Goal: Task Accomplishment & Management: Find specific page/section

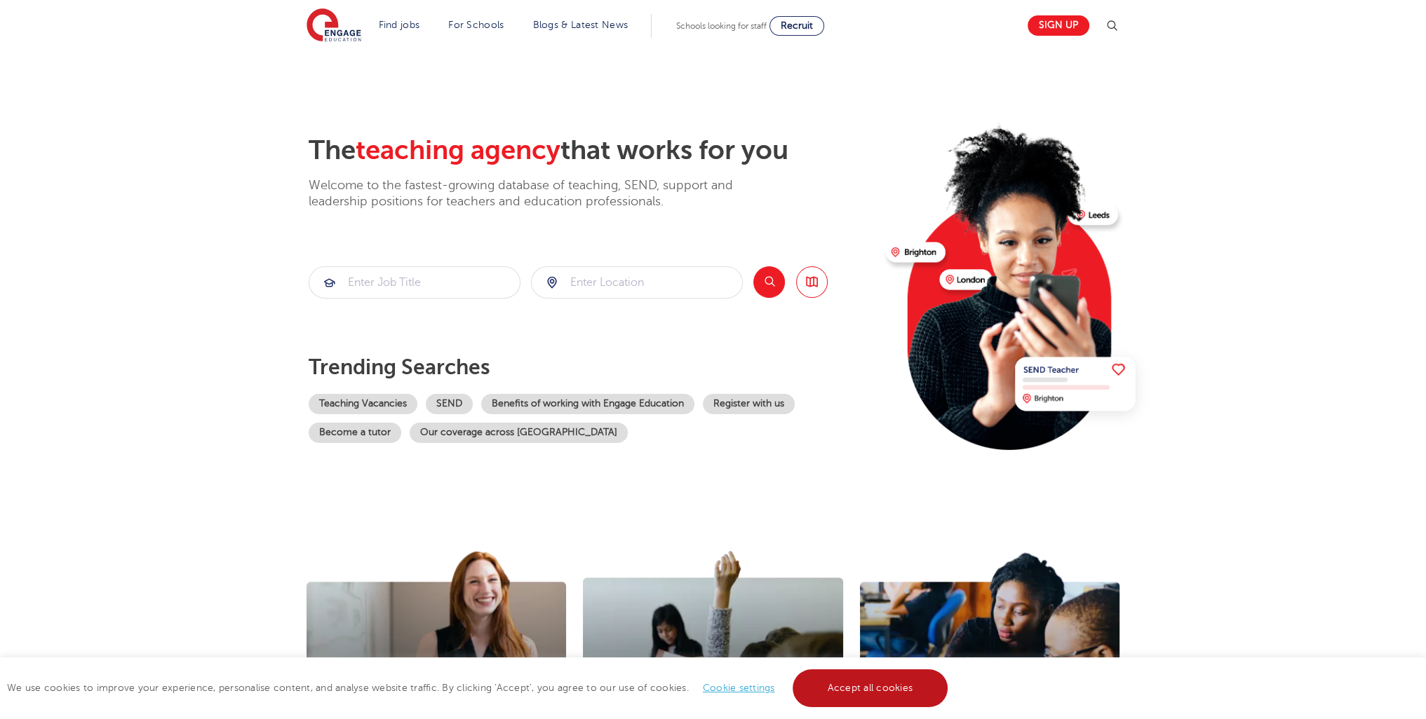
click at [859, 694] on link "Accept all cookies" at bounding box center [870, 689] width 156 height 38
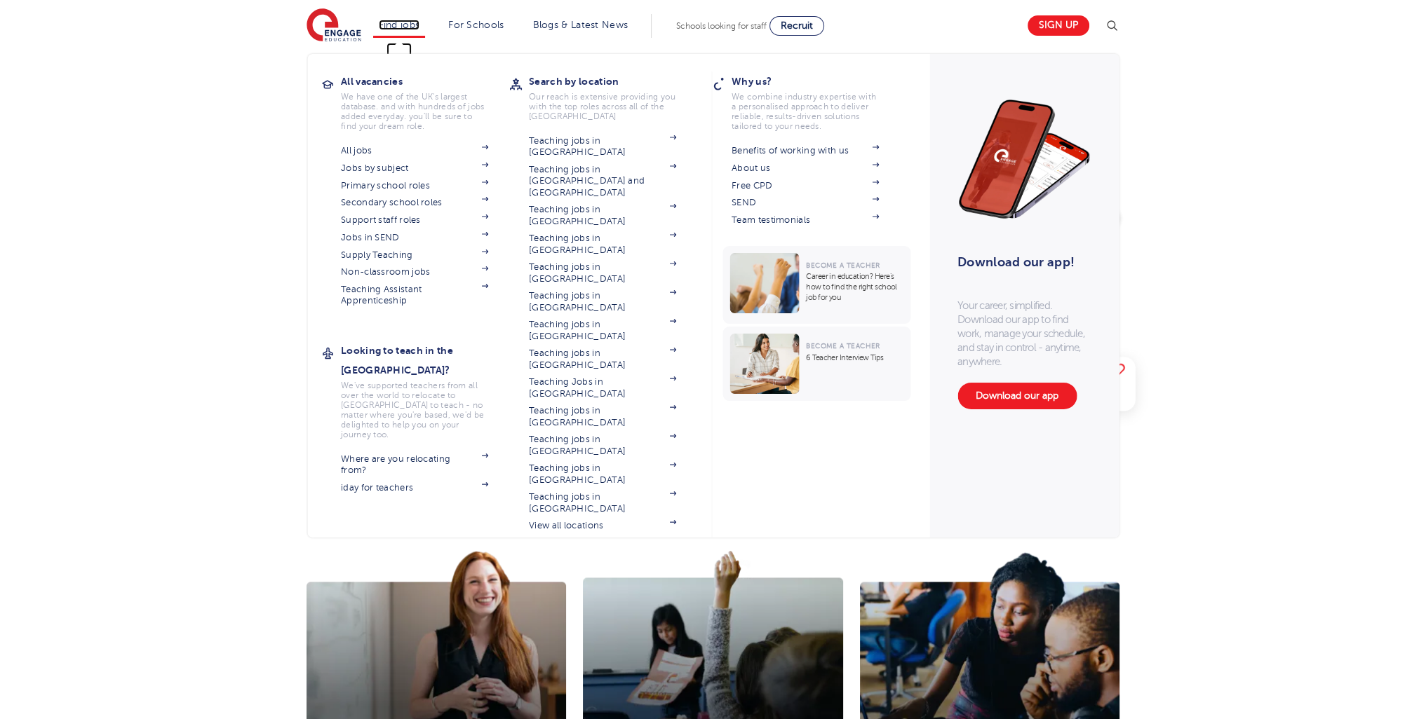
click at [414, 29] on link "Find jobs" at bounding box center [399, 25] width 41 height 11
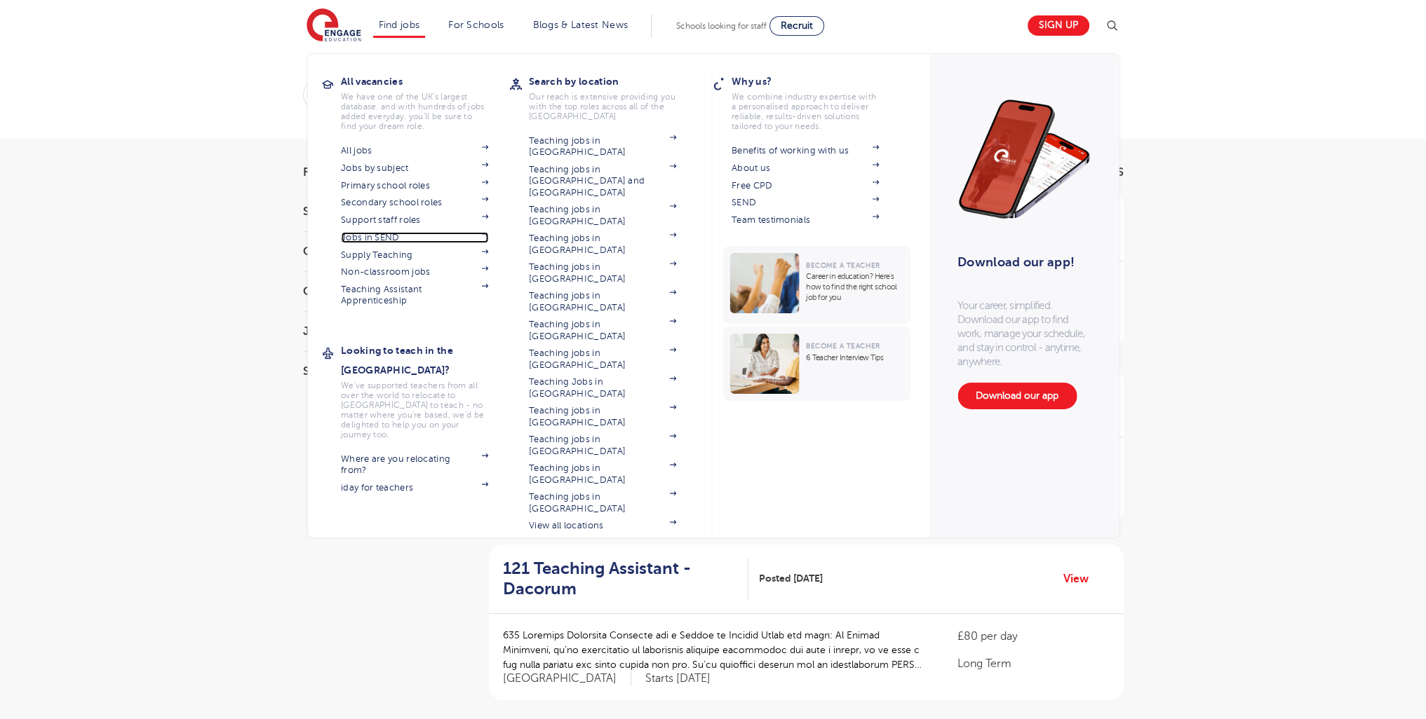
click at [382, 236] on link "Jobs in SEND" at bounding box center [414, 237] width 147 height 11
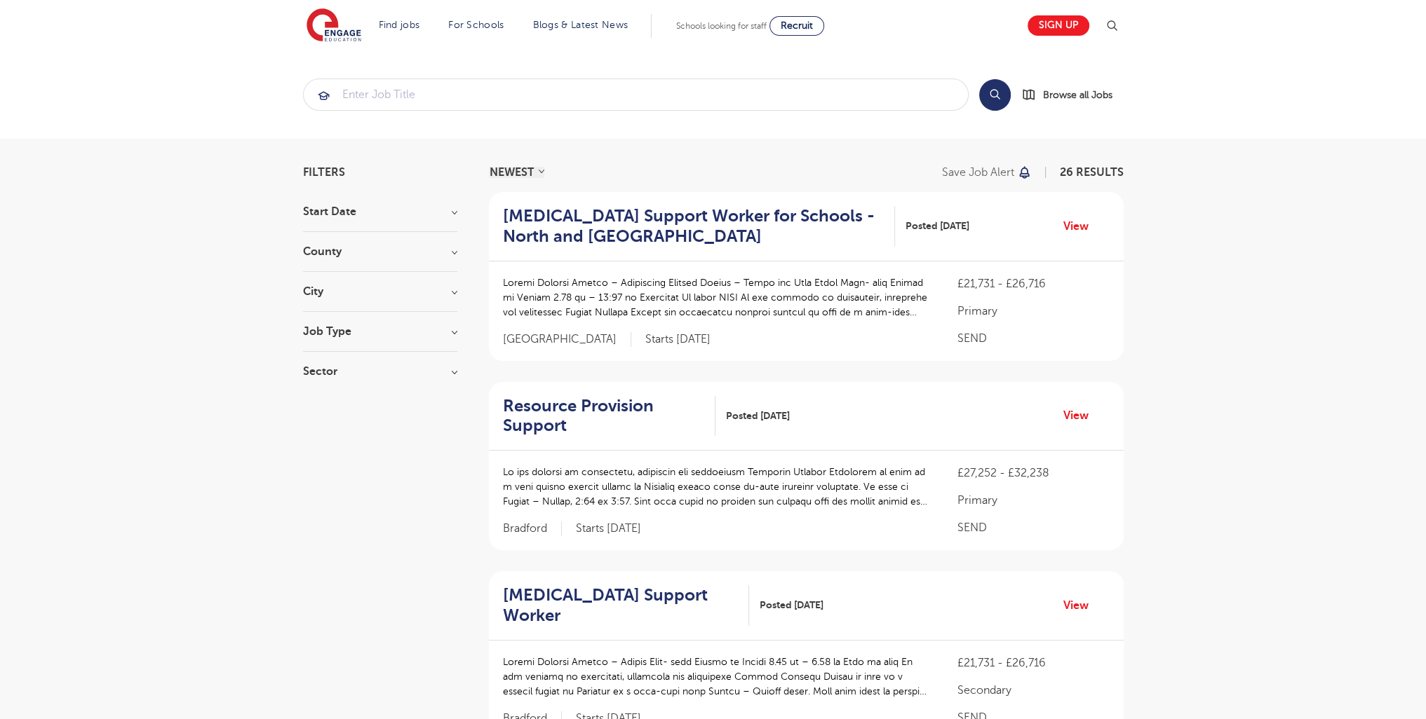
click at [337, 332] on h3 "Job Type" at bounding box center [380, 331] width 154 height 11
click at [363, 383] on span "Daily Supply" at bounding box center [355, 382] width 62 height 13
click at [333, 383] on input "Daily Supply 29" at bounding box center [328, 380] width 9 height 9
checkbox input "true"
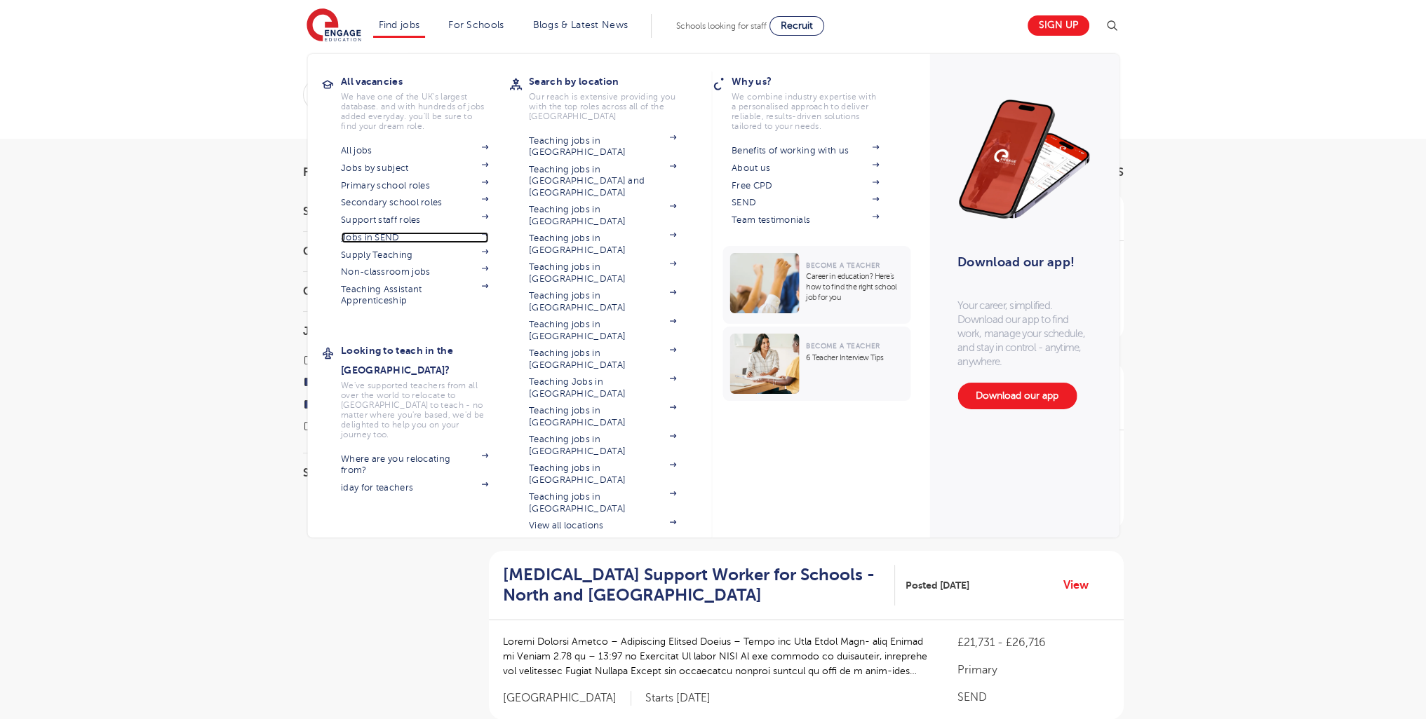
click at [386, 241] on link "Jobs in SEND" at bounding box center [414, 237] width 147 height 11
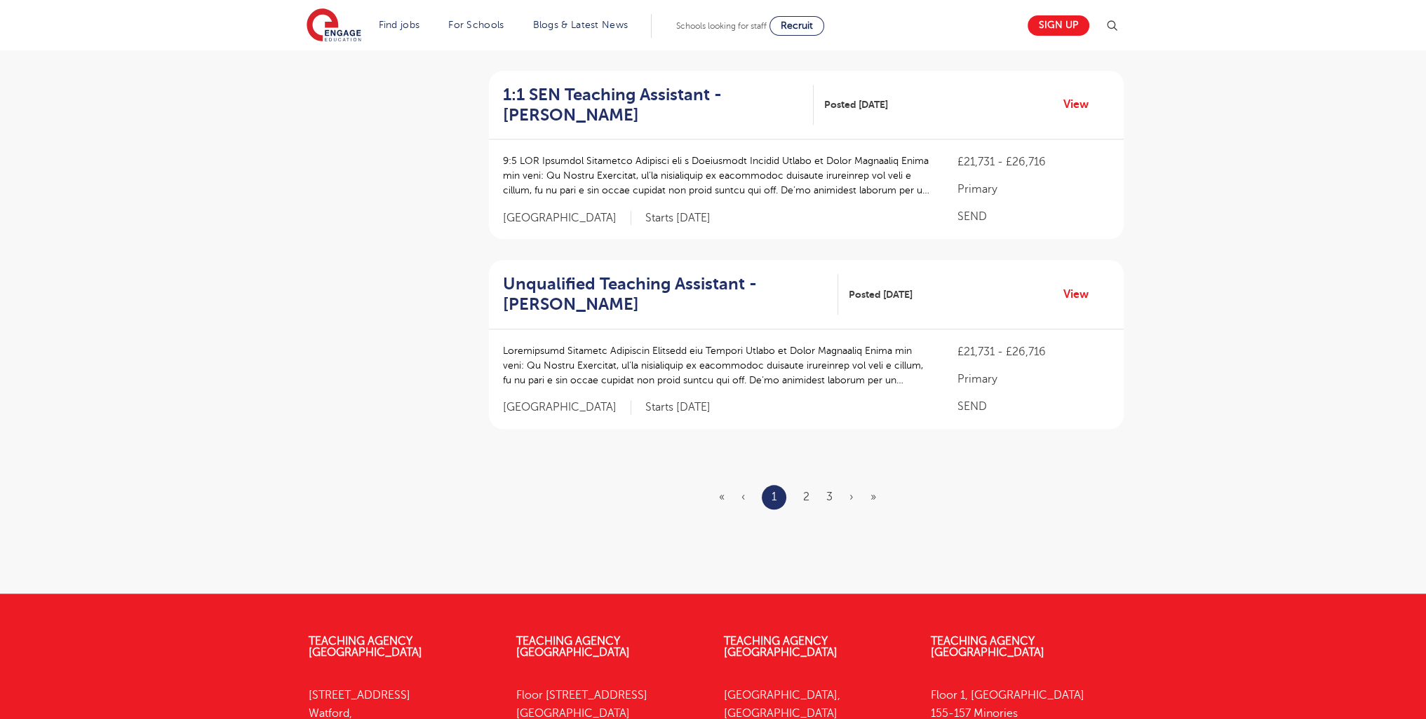
scroll to position [1818, 0]
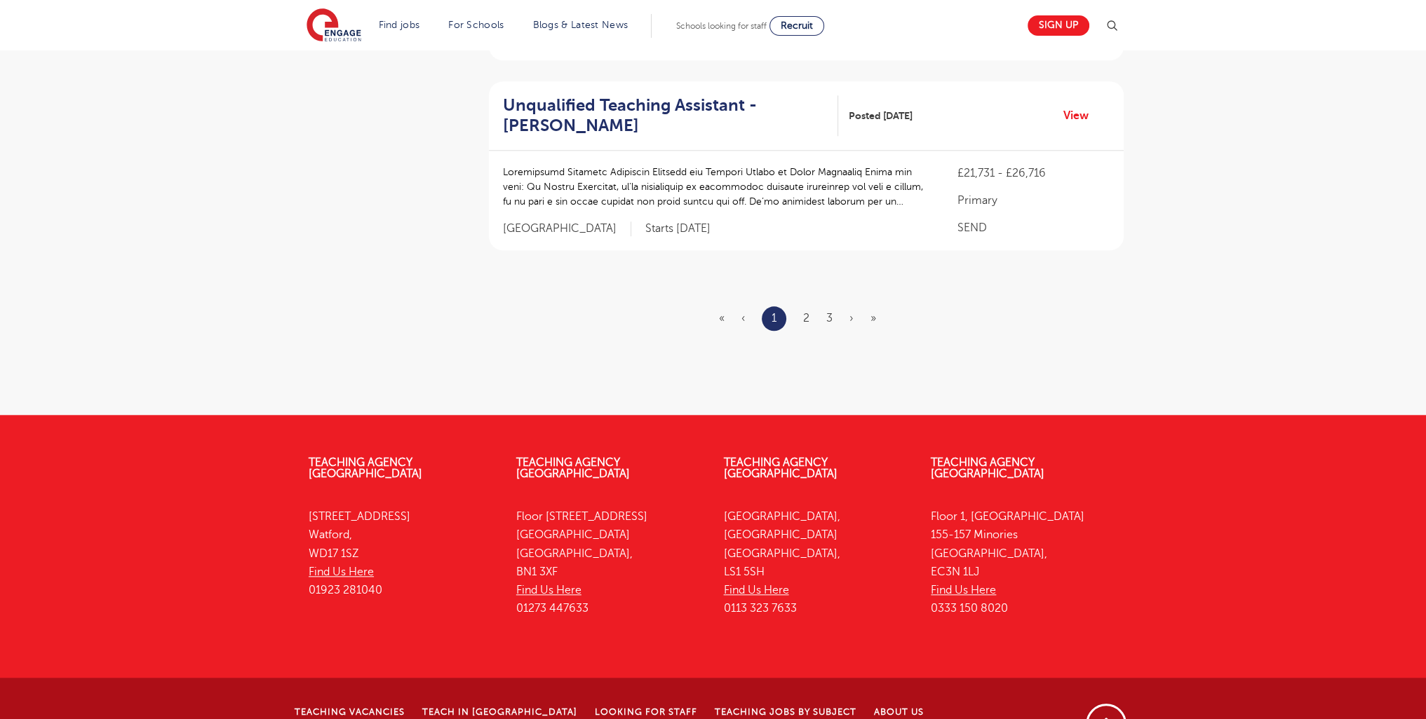
click at [798, 306] on ul "« ‹ 1 2 3 › »" at bounding box center [806, 318] width 174 height 25
click at [806, 312] on link "2" at bounding box center [806, 318] width 6 height 13
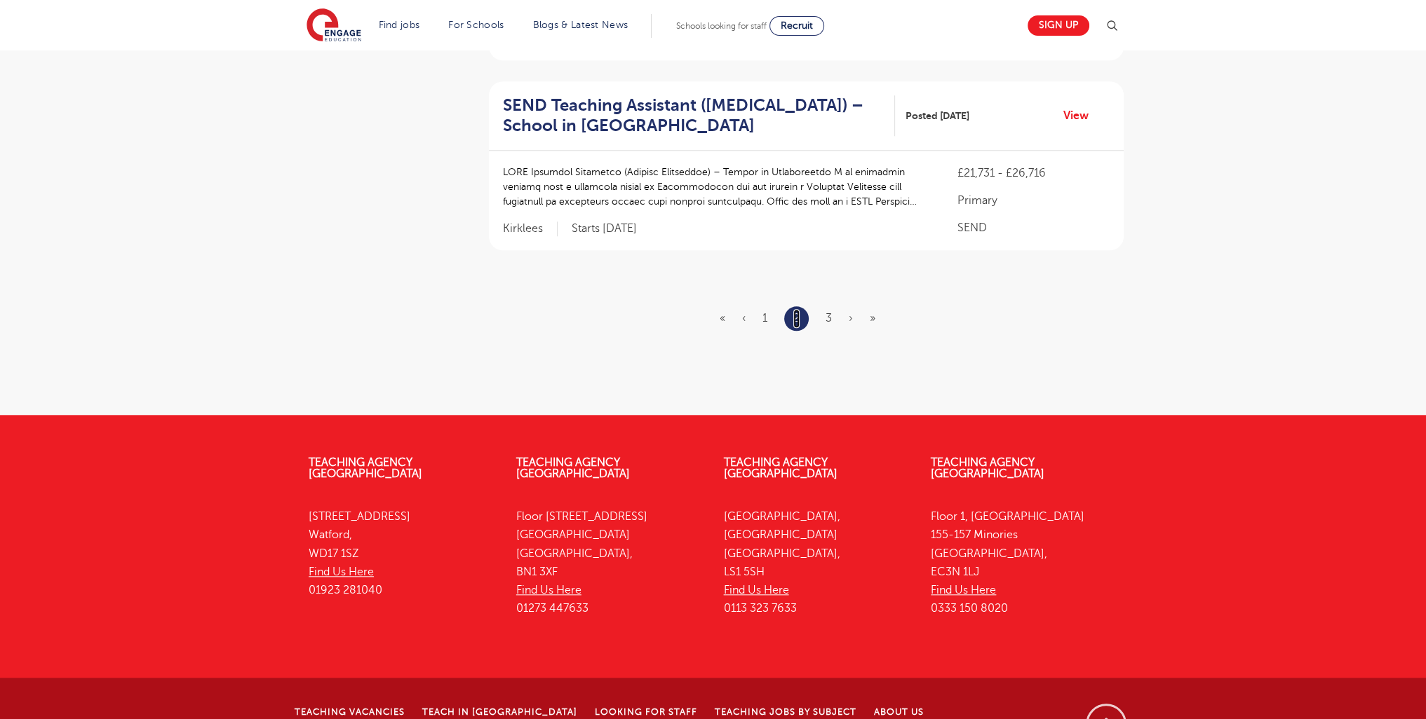
scroll to position [0, 0]
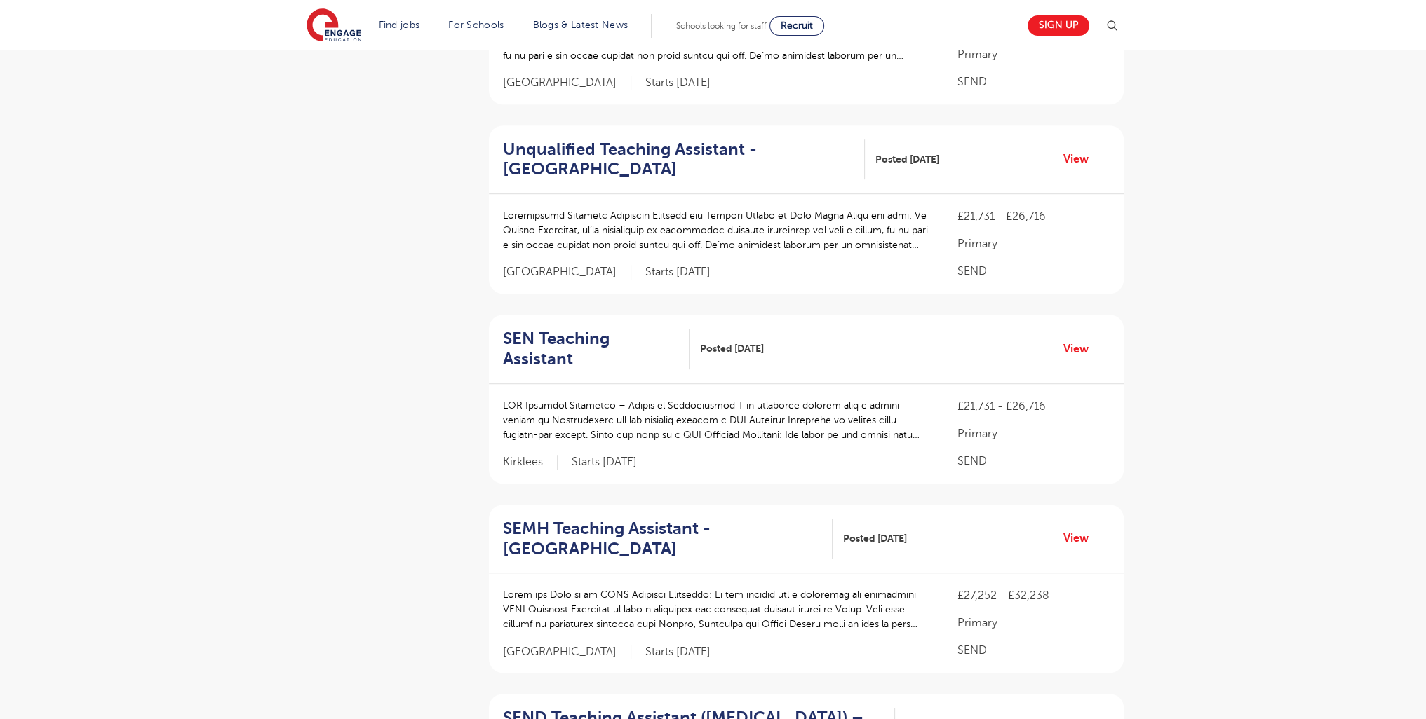
scroll to position [1839, 0]
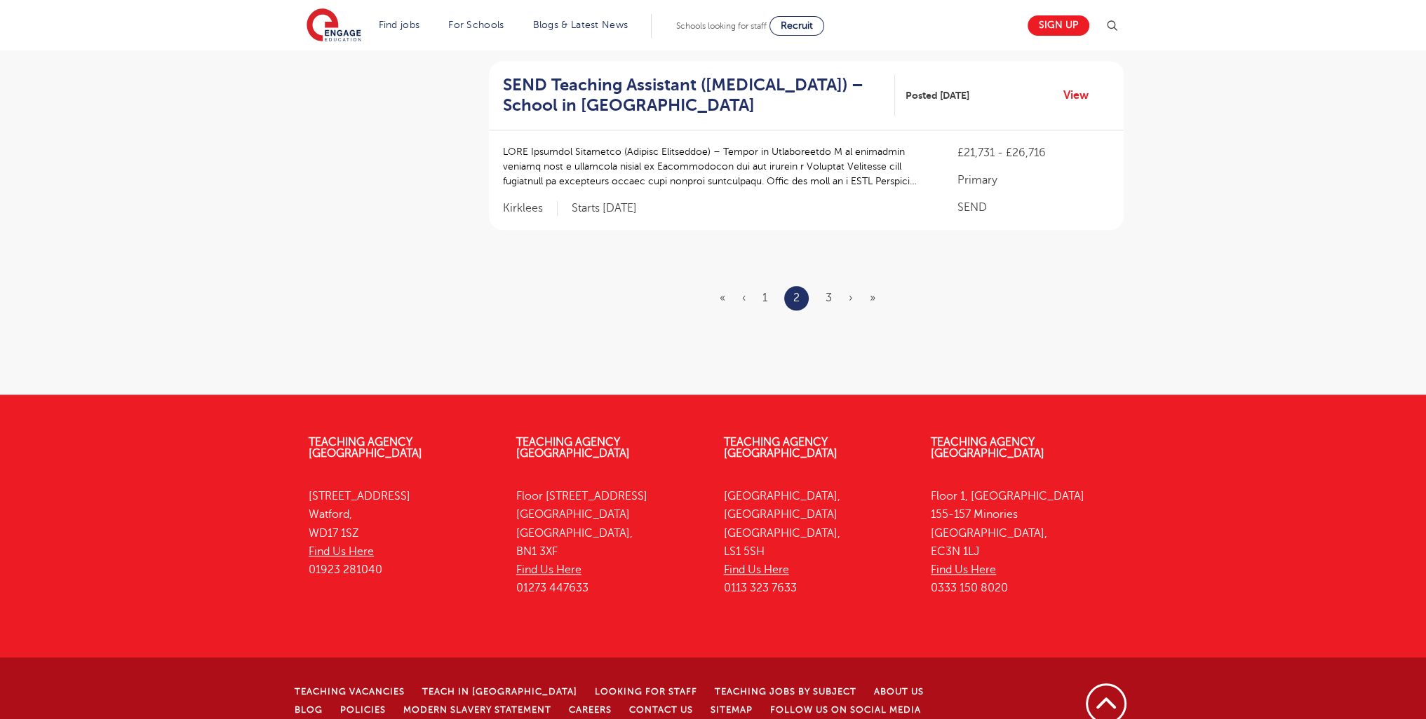
click at [825, 286] on ul "« ‹ 1 2 3 › »" at bounding box center [805, 298] width 173 height 25
click at [827, 292] on link "3" at bounding box center [828, 298] width 6 height 13
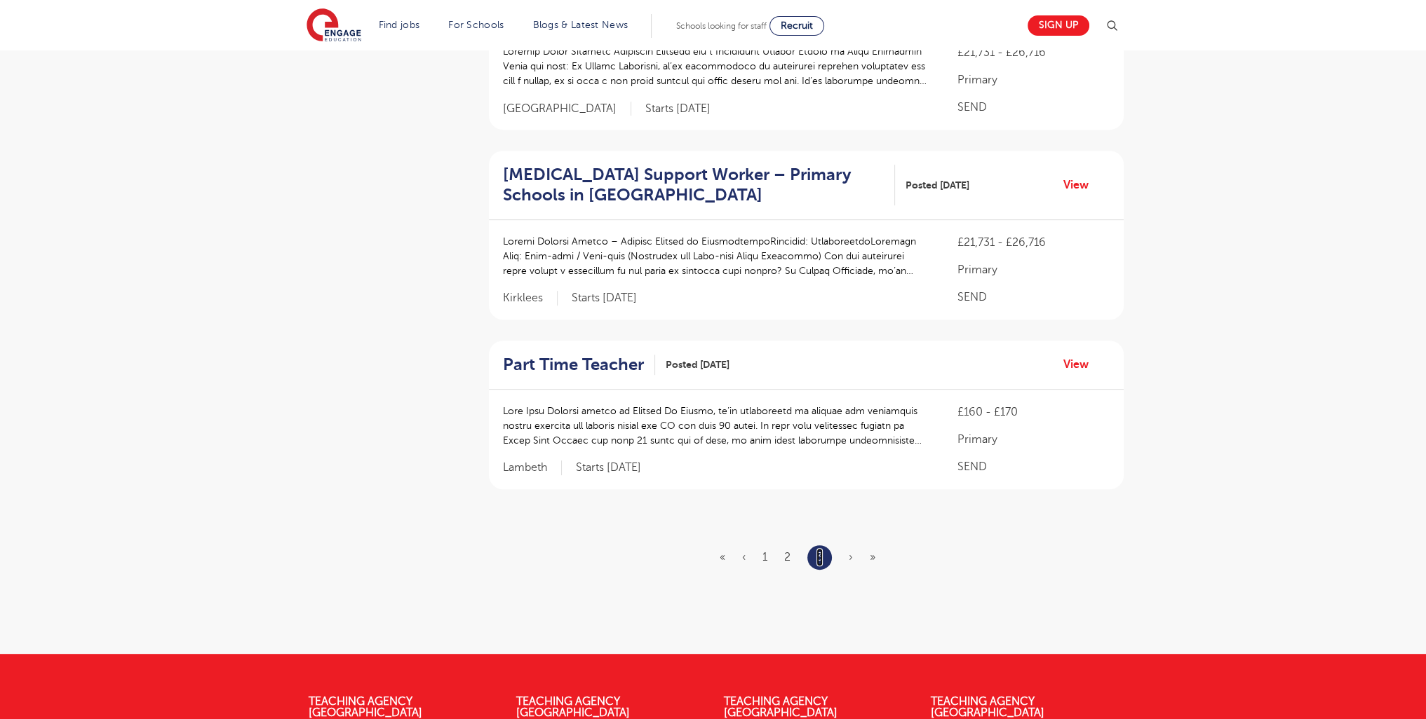
scroll to position [1080, 0]
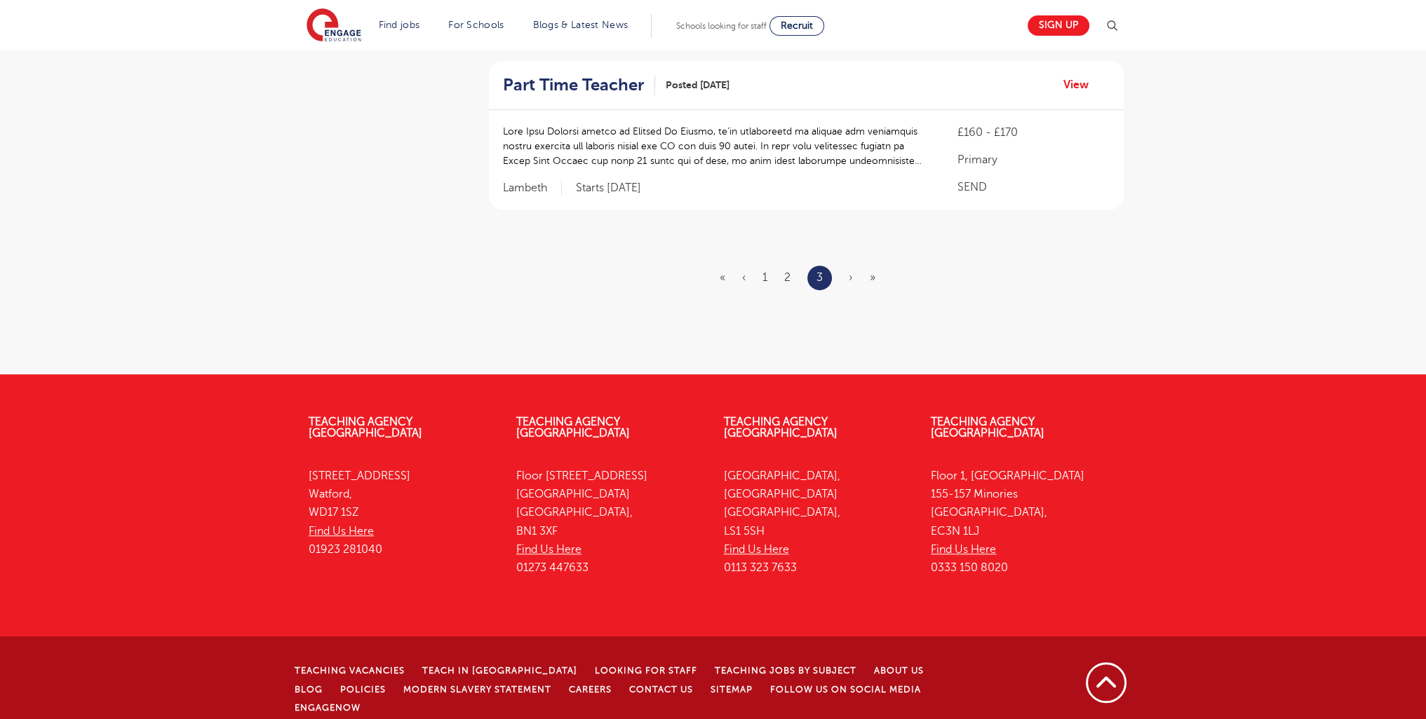
click at [851, 278] on span "›" at bounding box center [851, 277] width 4 height 13
click at [788, 281] on link "2" at bounding box center [787, 277] width 6 height 13
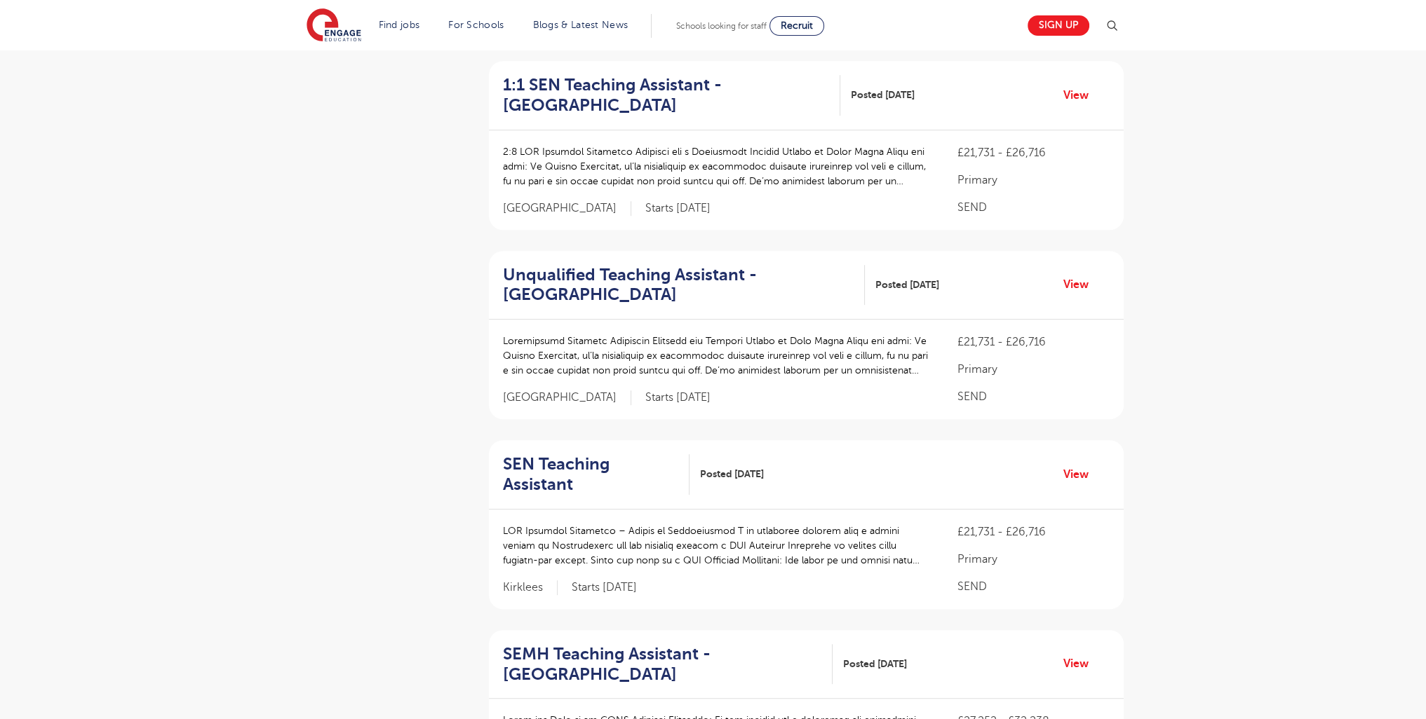
scroll to position [0, 0]
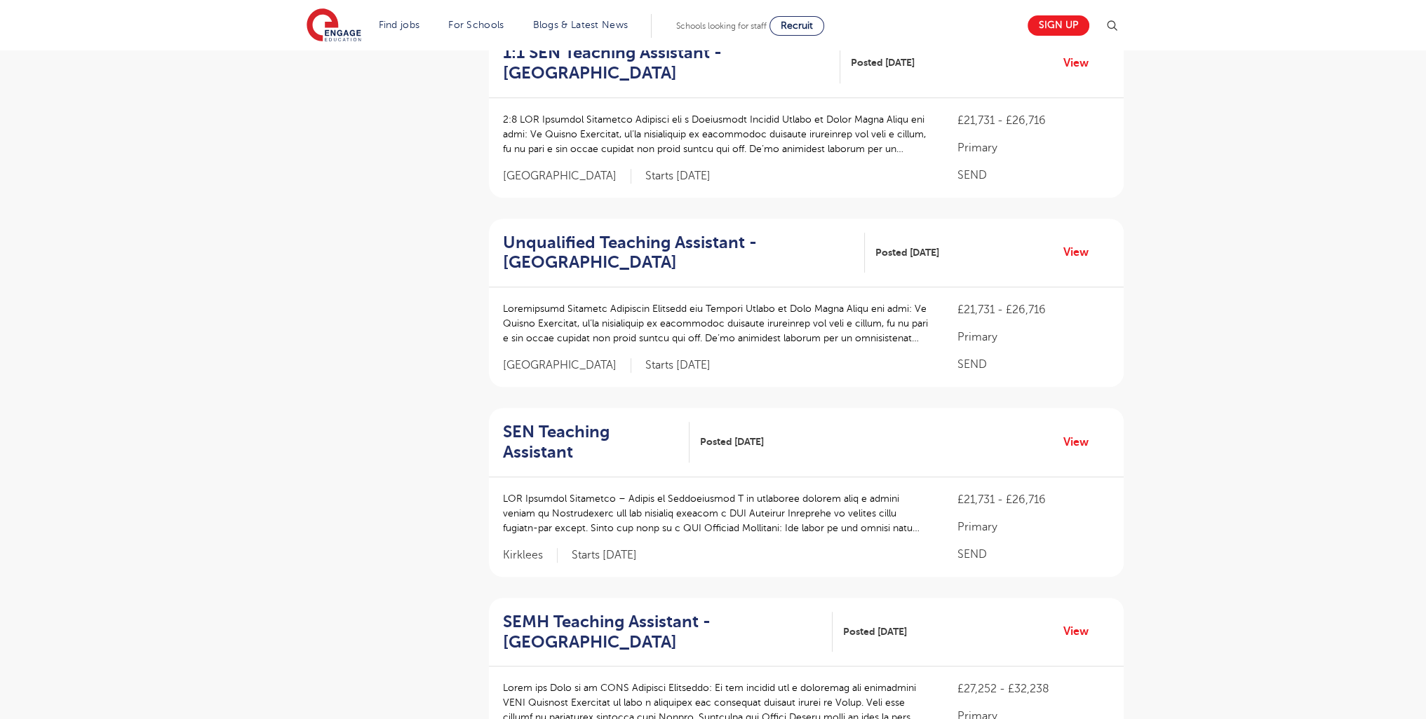
scroll to position [1571, 0]
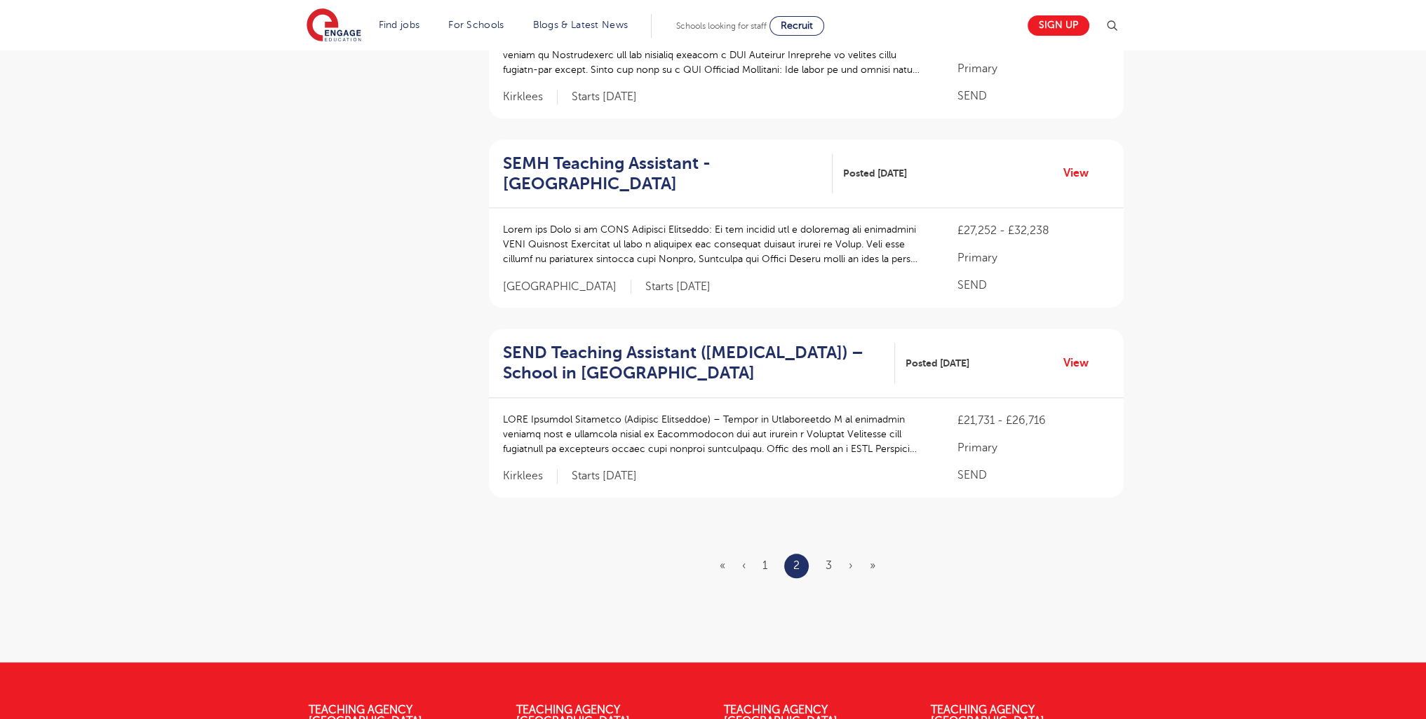
click at [769, 554] on ul "« ‹ 1 2 3 › »" at bounding box center [805, 566] width 173 height 25
click at [762, 560] on link "1" at bounding box center [764, 566] width 5 height 13
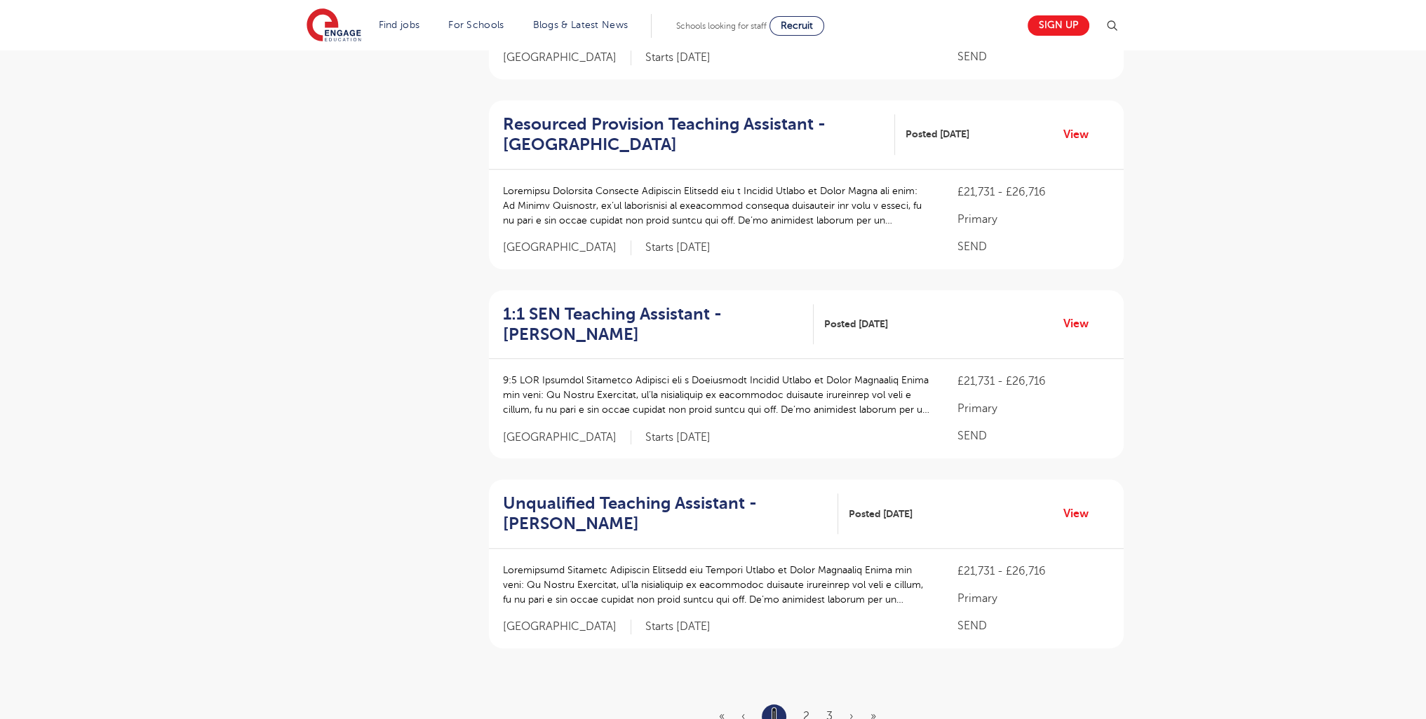
scroll to position [1818, 0]
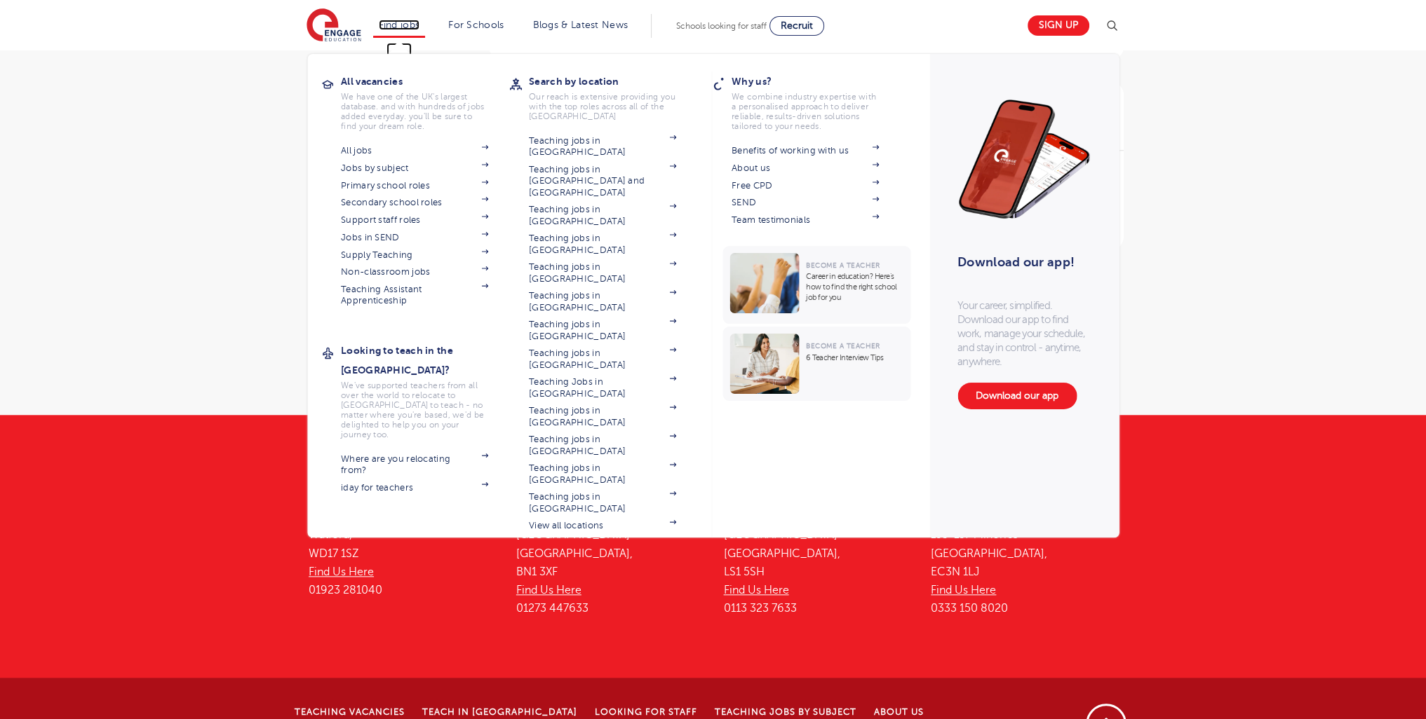
click at [412, 25] on link "Find jobs" at bounding box center [399, 25] width 41 height 11
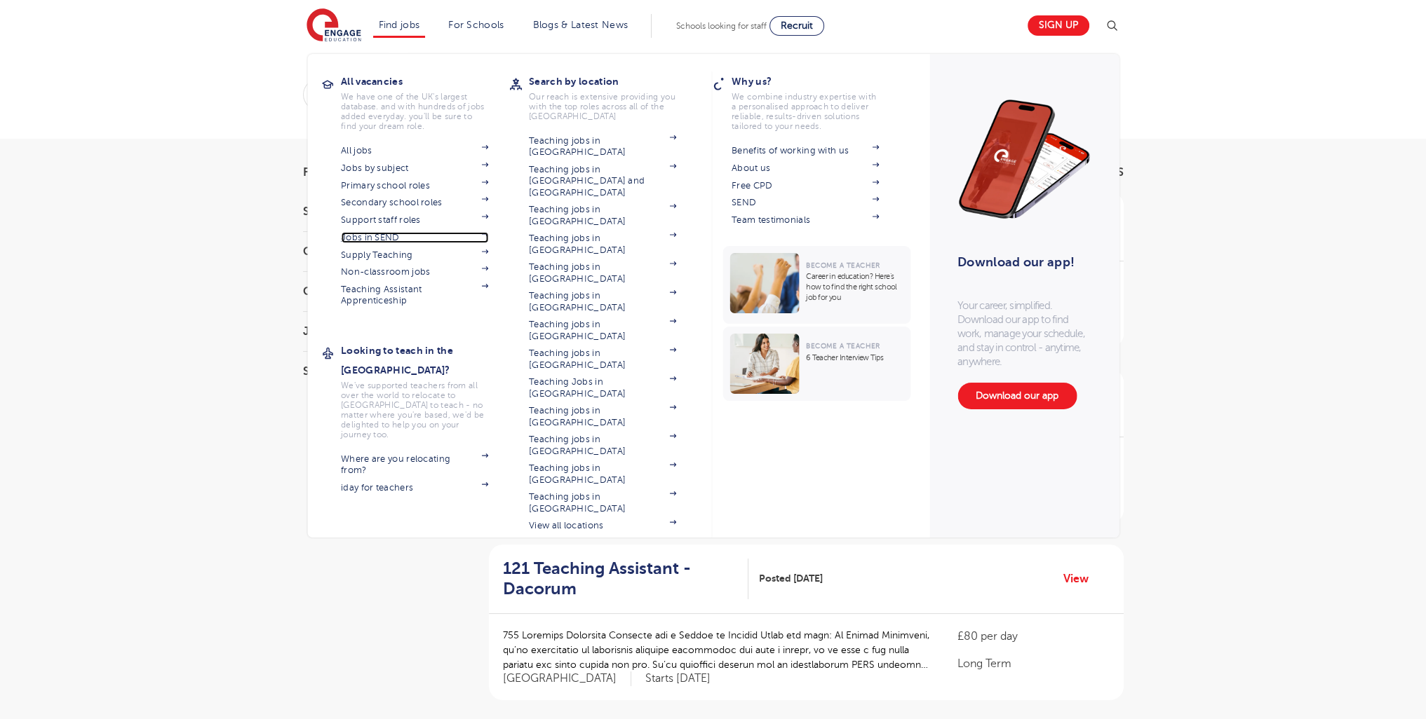
click at [386, 238] on link "Jobs in SEND" at bounding box center [414, 237] width 147 height 11
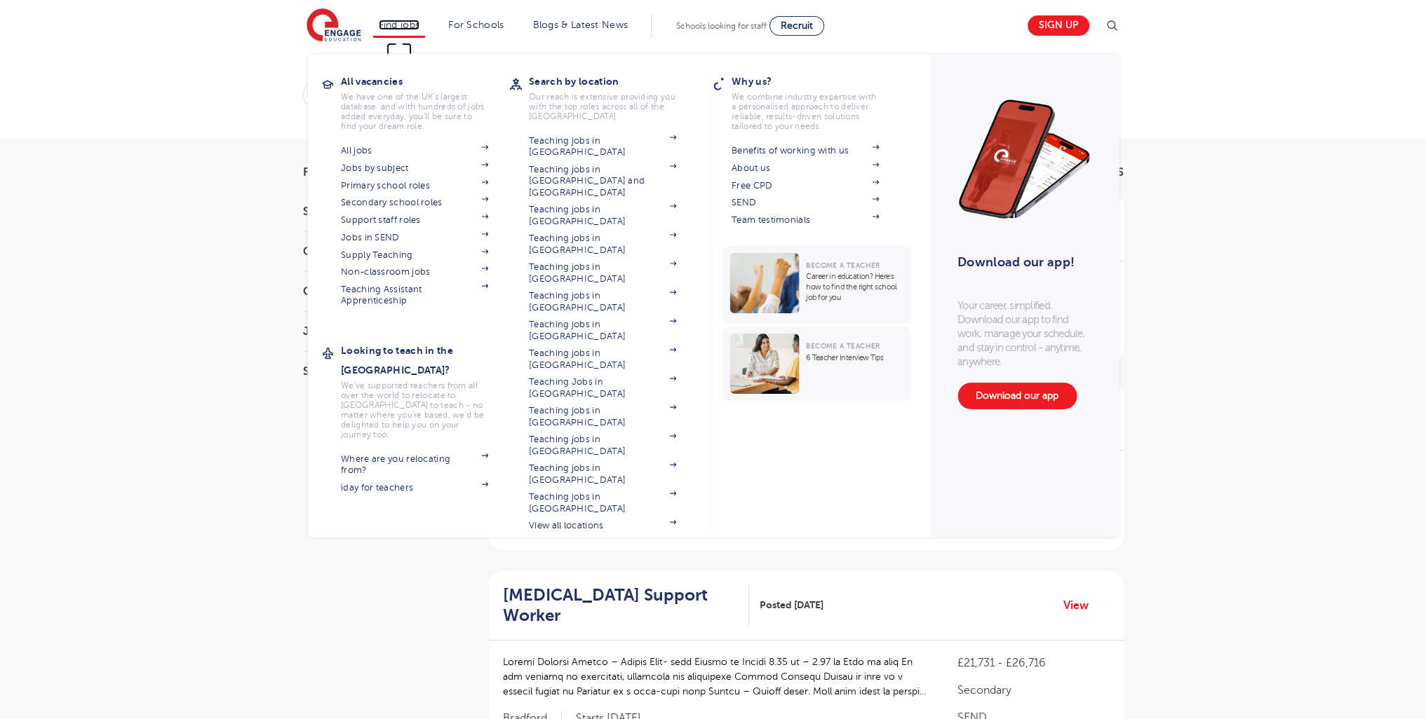
click at [390, 21] on link "Find jobs" at bounding box center [399, 25] width 41 height 11
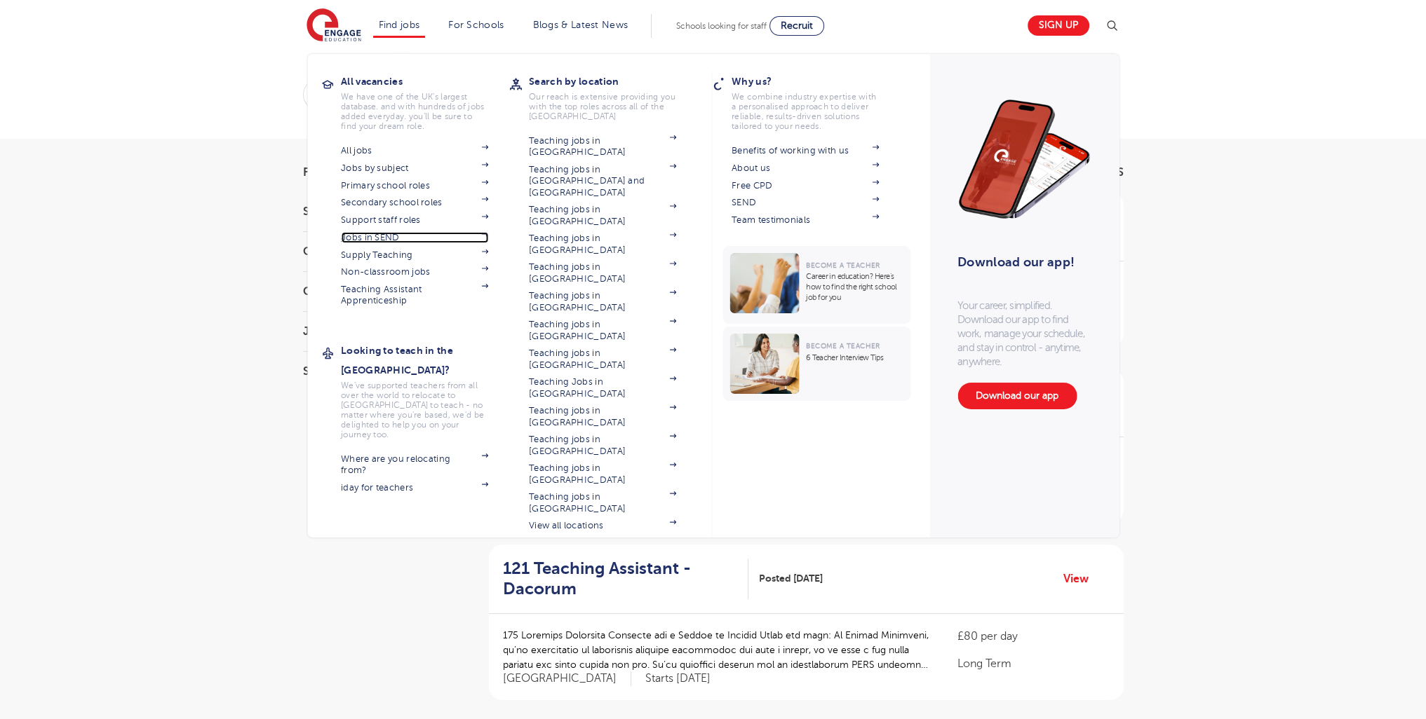
click at [396, 238] on link "Jobs in SEND" at bounding box center [414, 237] width 147 height 11
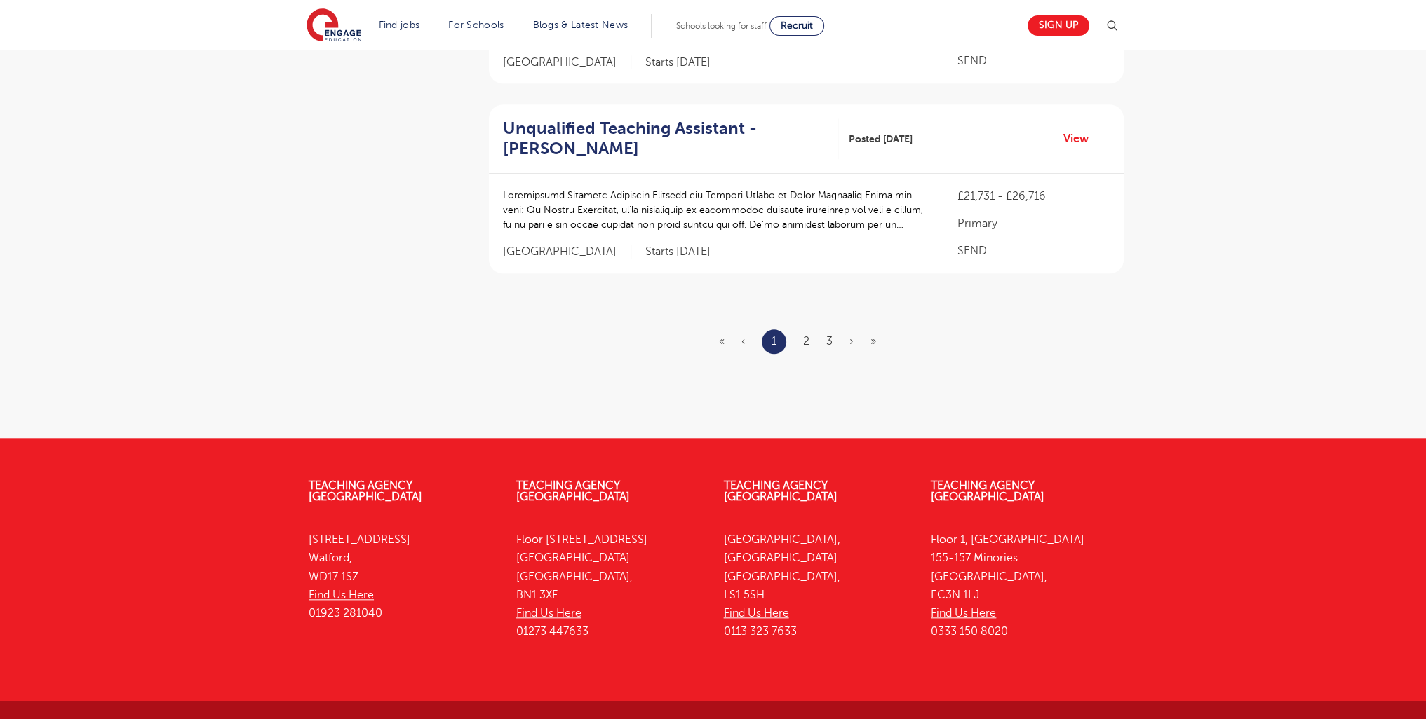
scroll to position [1818, 0]
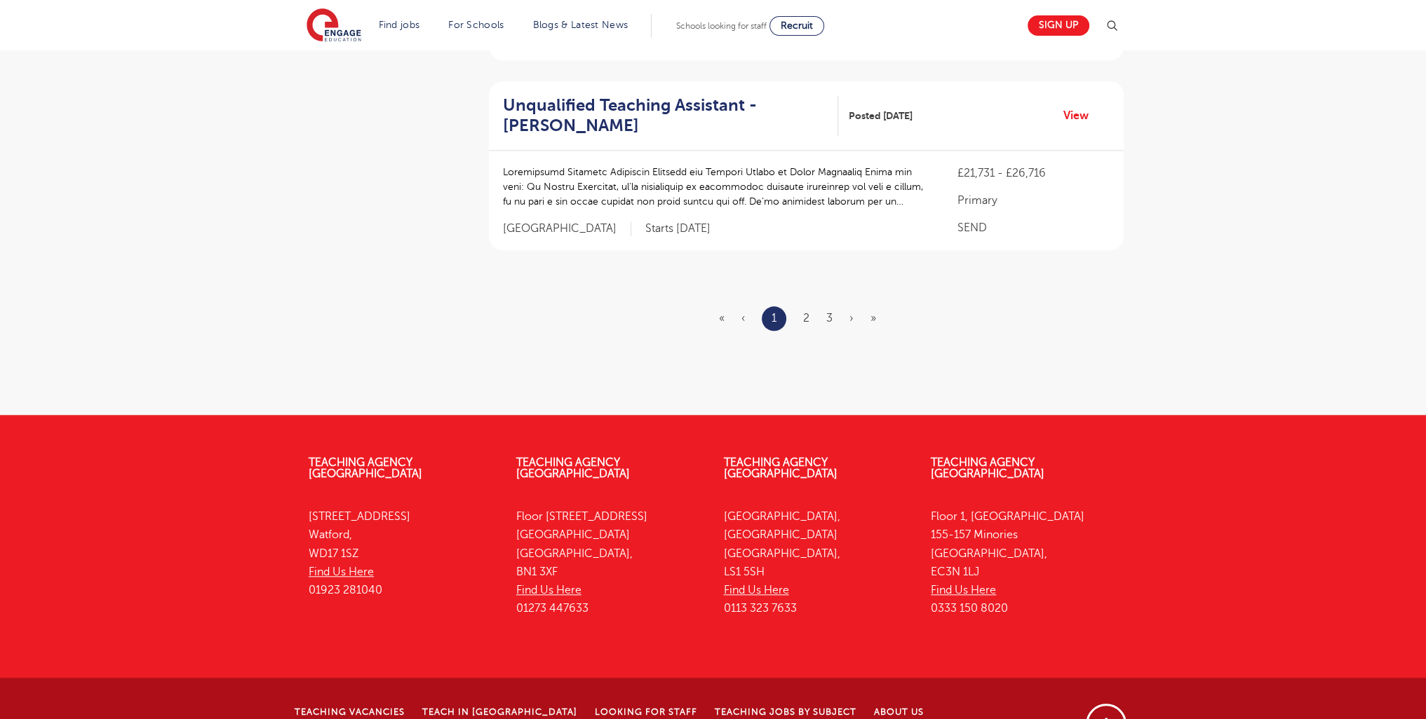
click at [830, 309] on li "3" at bounding box center [829, 318] width 6 height 18
click at [831, 312] on link "3" at bounding box center [829, 318] width 6 height 13
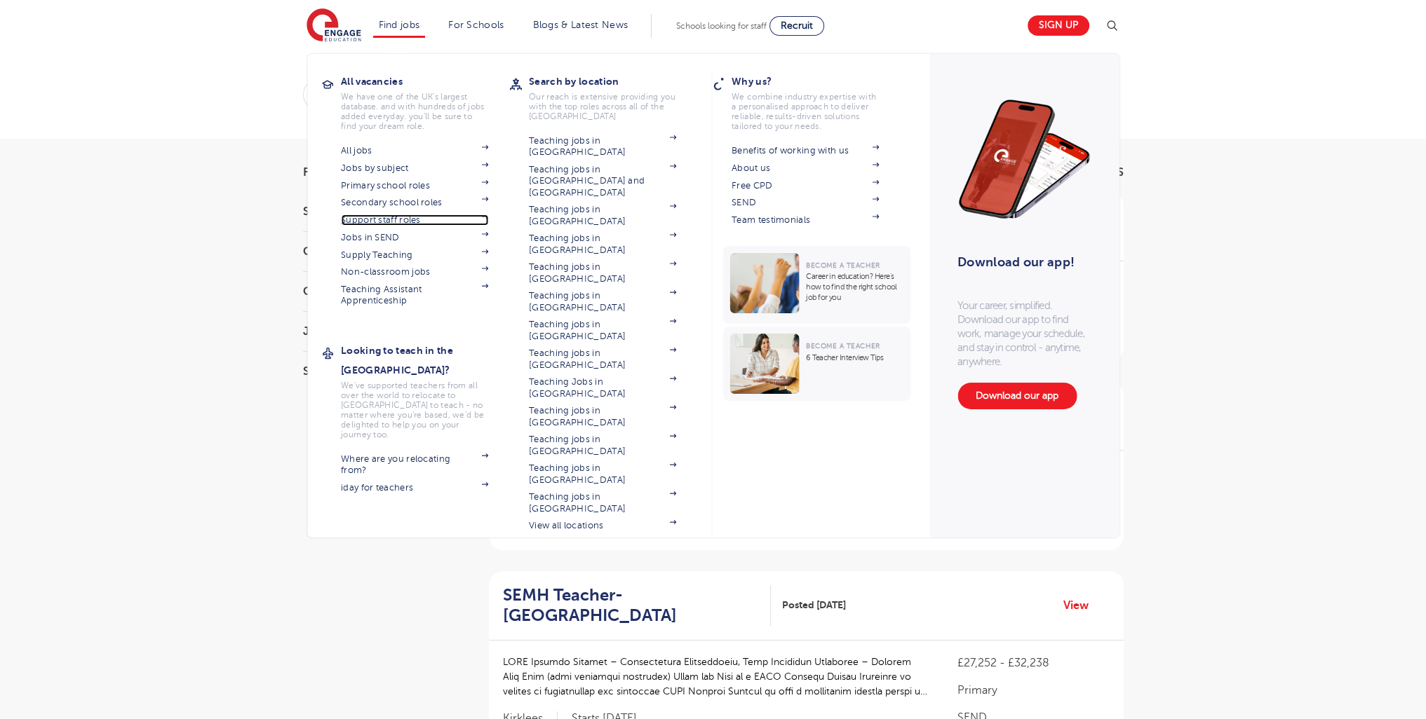
click at [396, 223] on link "Support staff roles" at bounding box center [414, 220] width 147 height 11
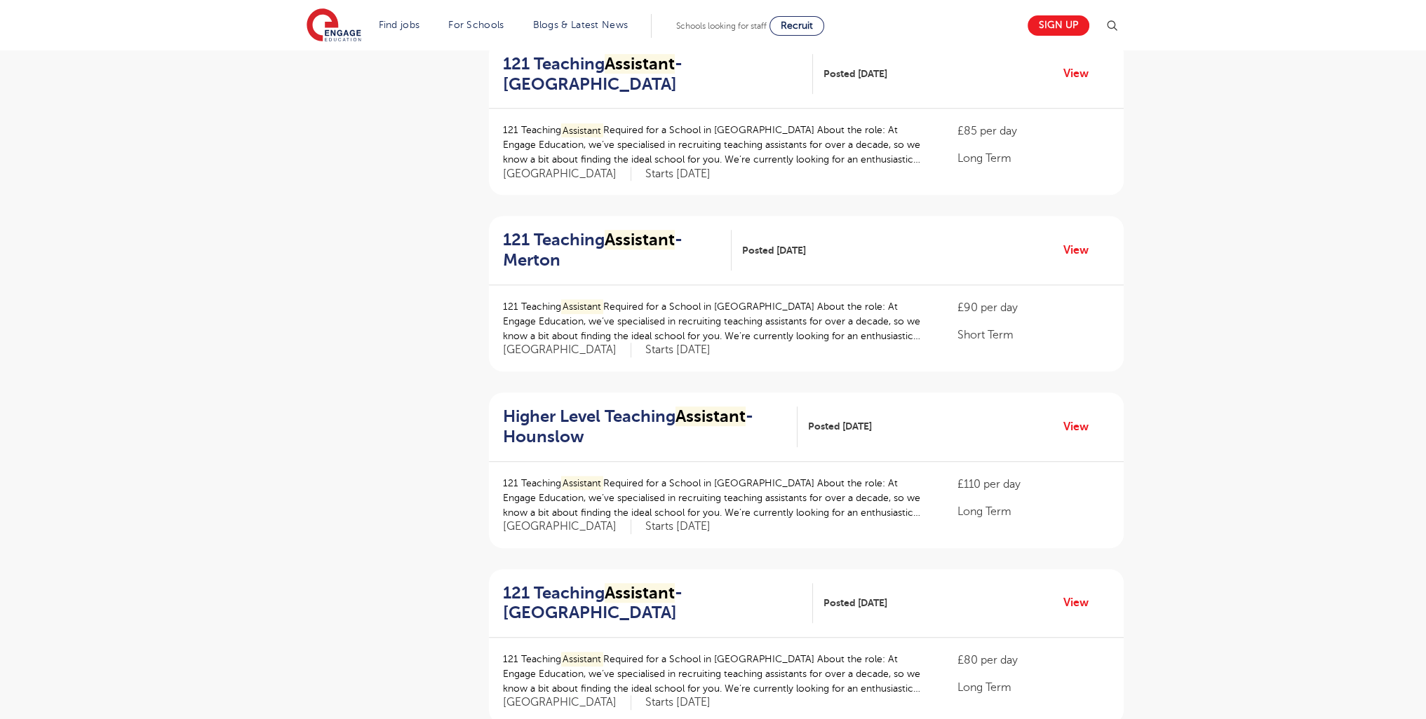
scroll to position [1712, 0]
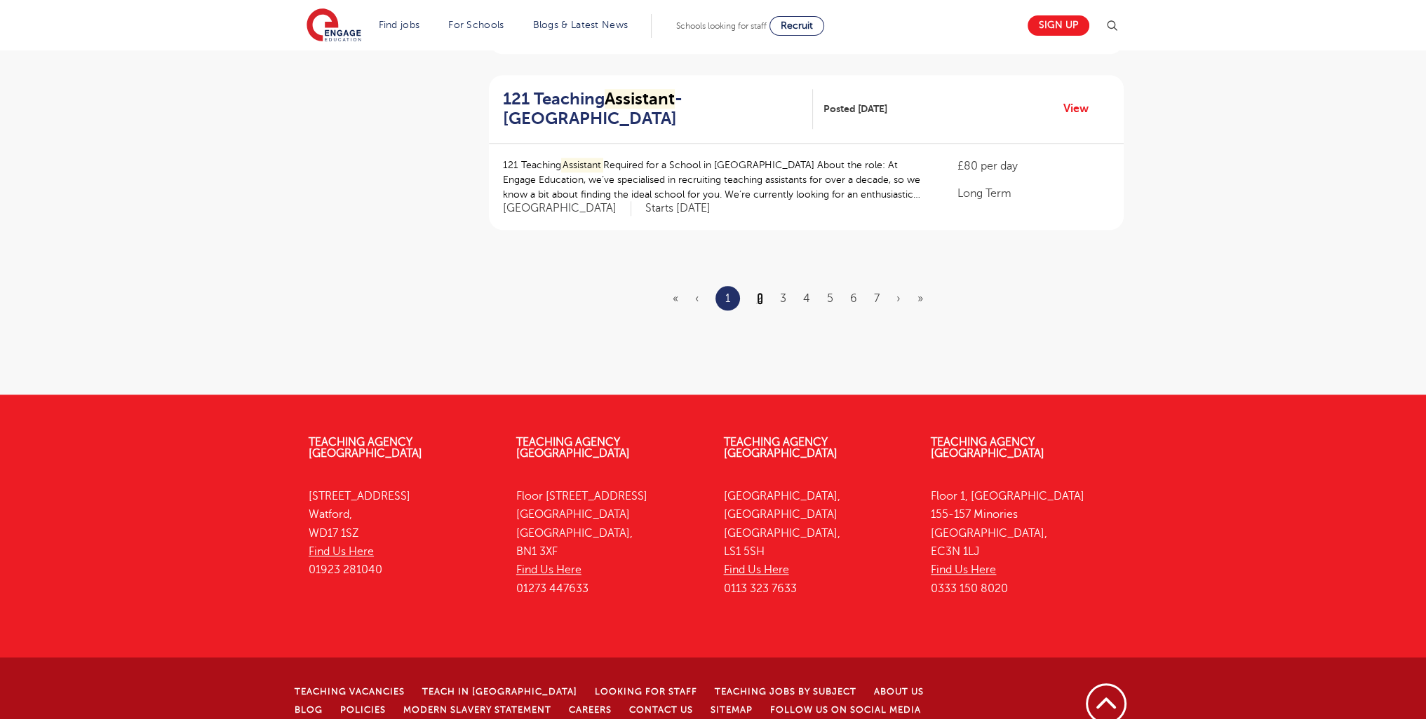
click at [760, 292] on link "2" at bounding box center [760, 298] width 6 height 13
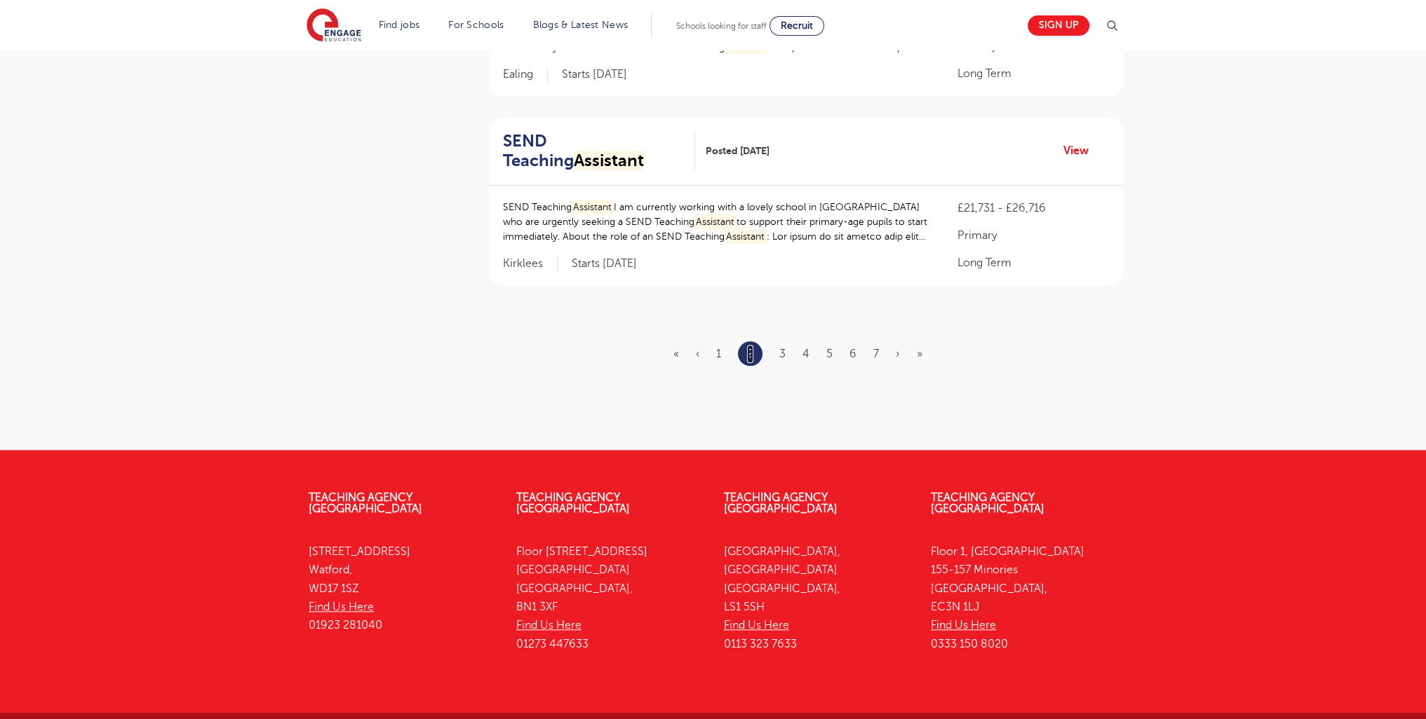
scroll to position [1662, 0]
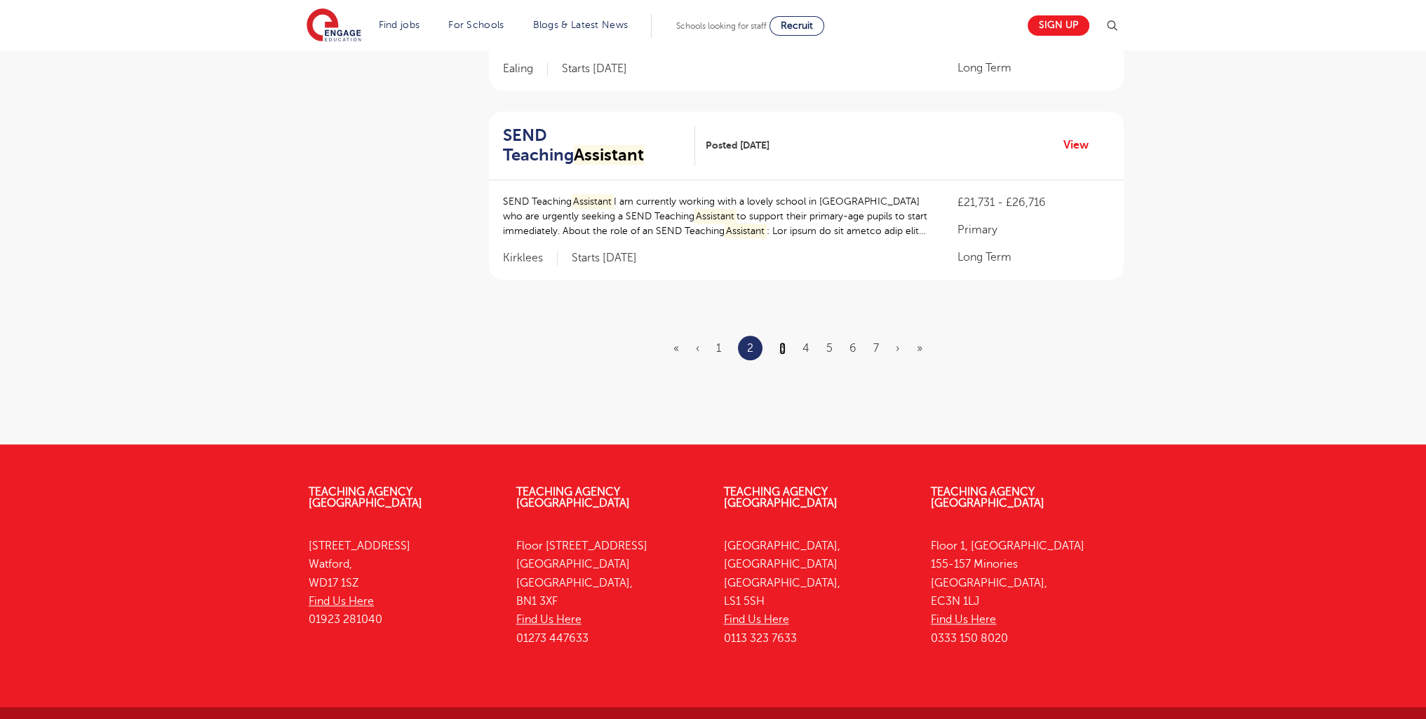
click at [783, 343] on link "3" at bounding box center [782, 348] width 6 height 13
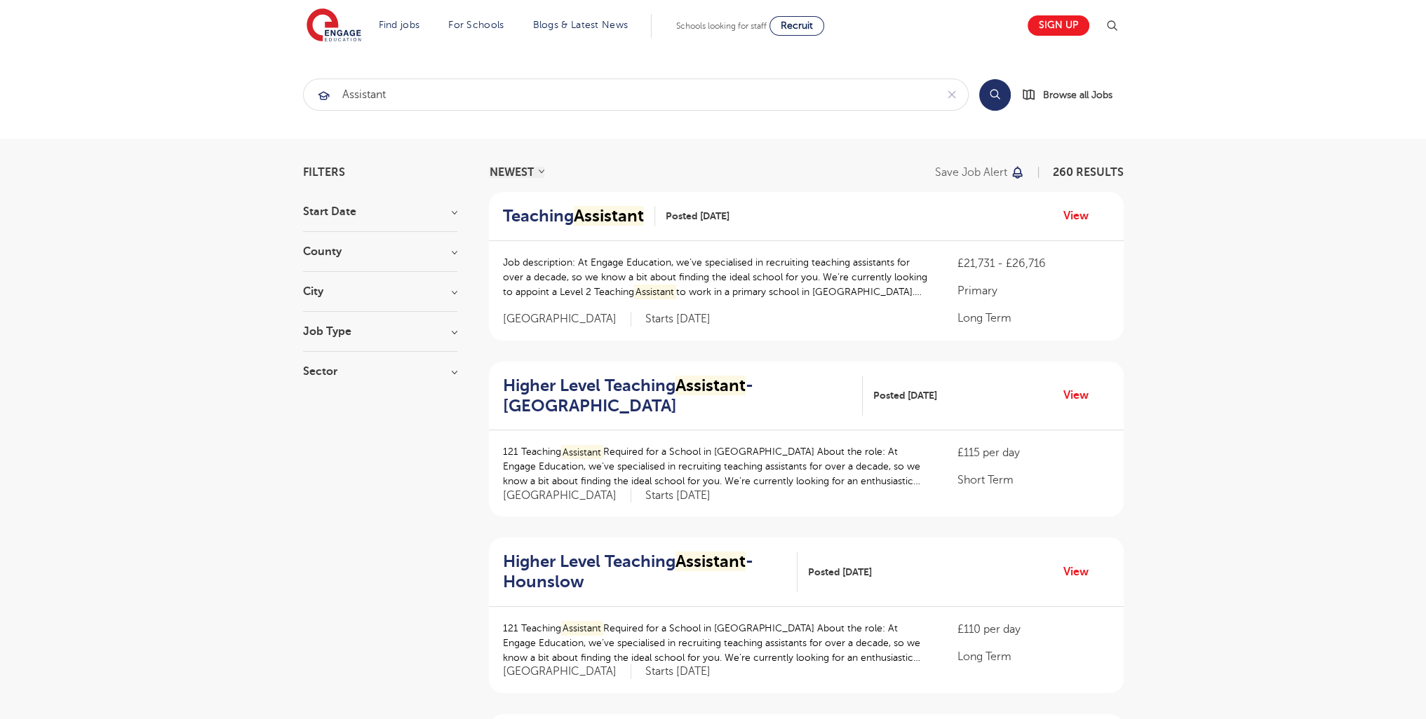
scroll to position [1735, 0]
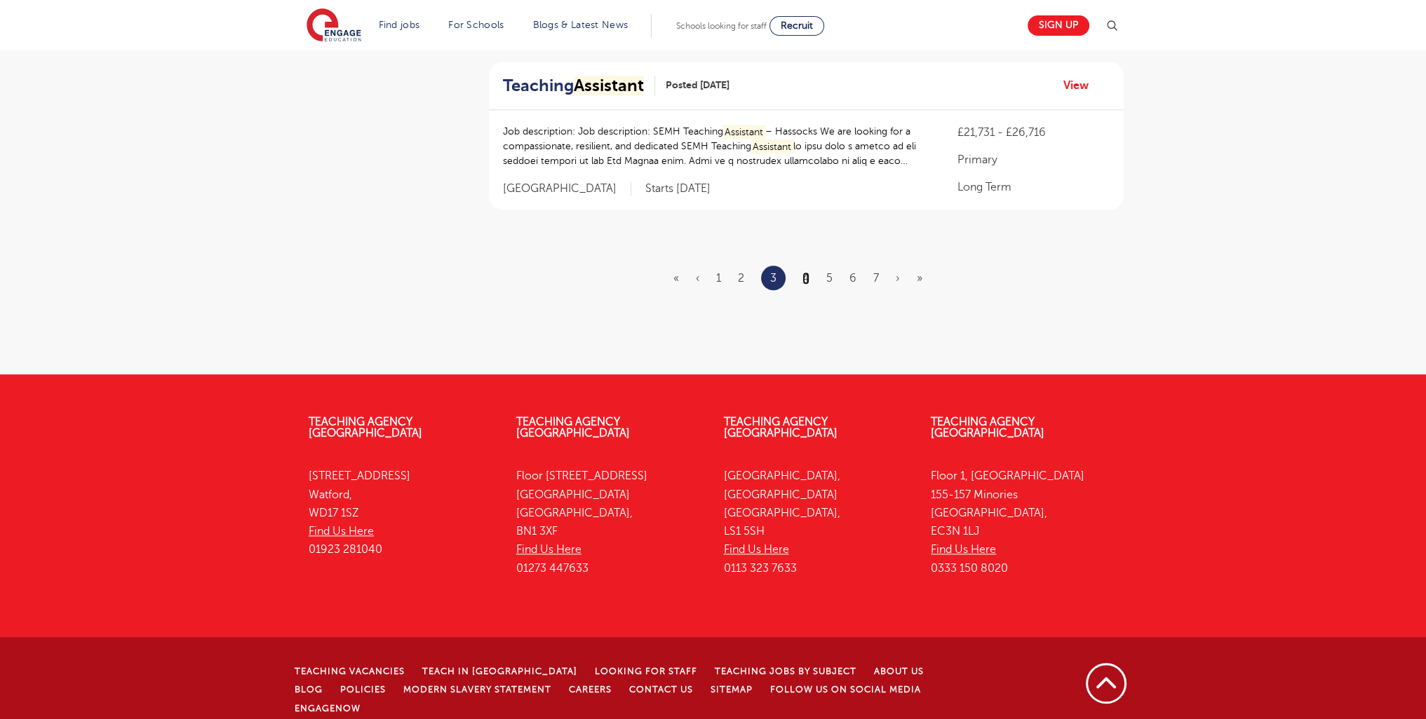
click at [808, 273] on link "4" at bounding box center [805, 278] width 7 height 13
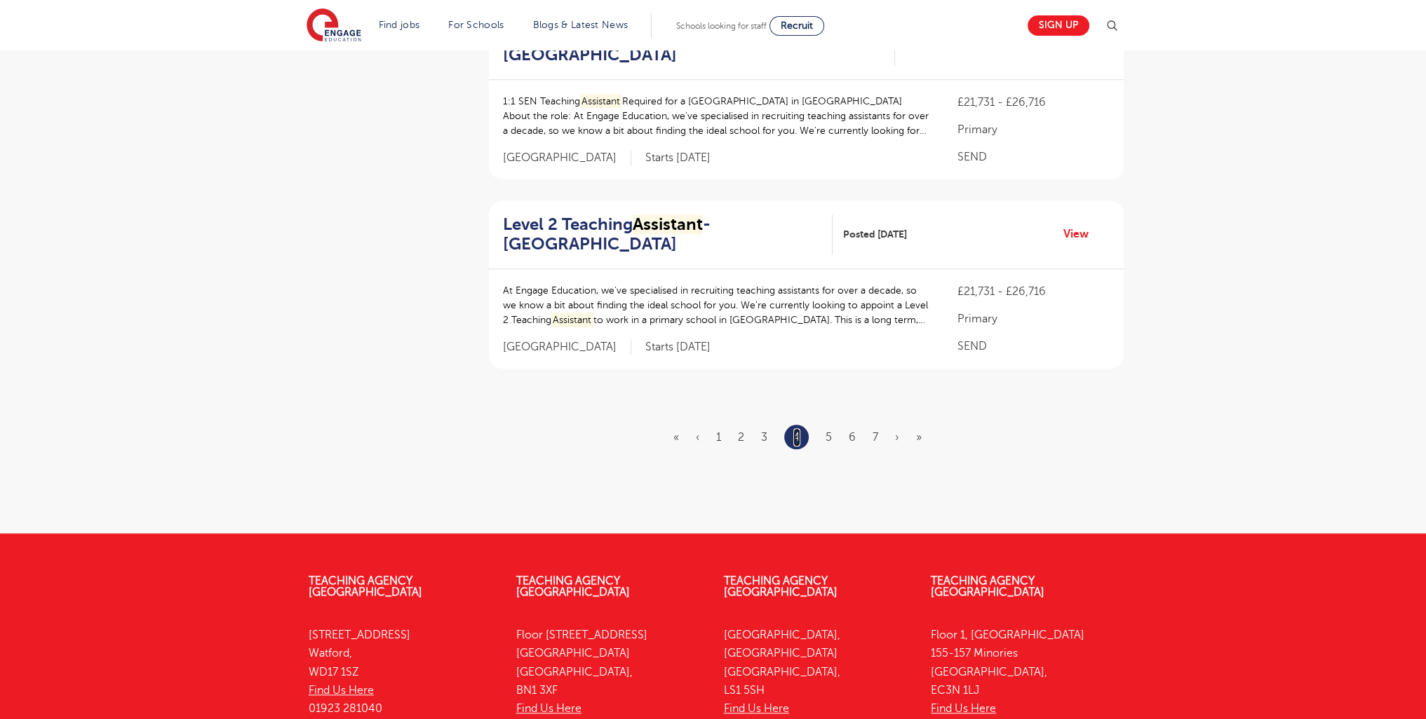
scroll to position [1765, 0]
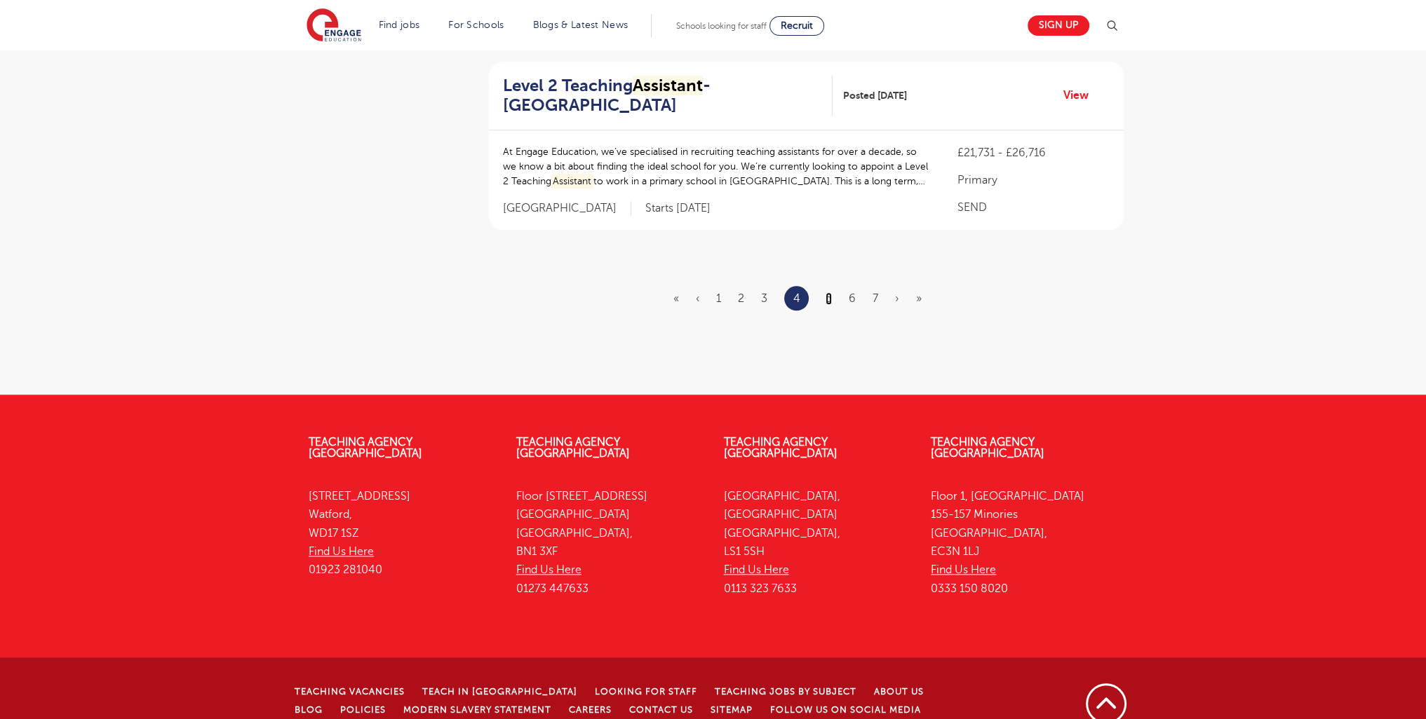
click at [829, 292] on link "5" at bounding box center [828, 298] width 6 height 13
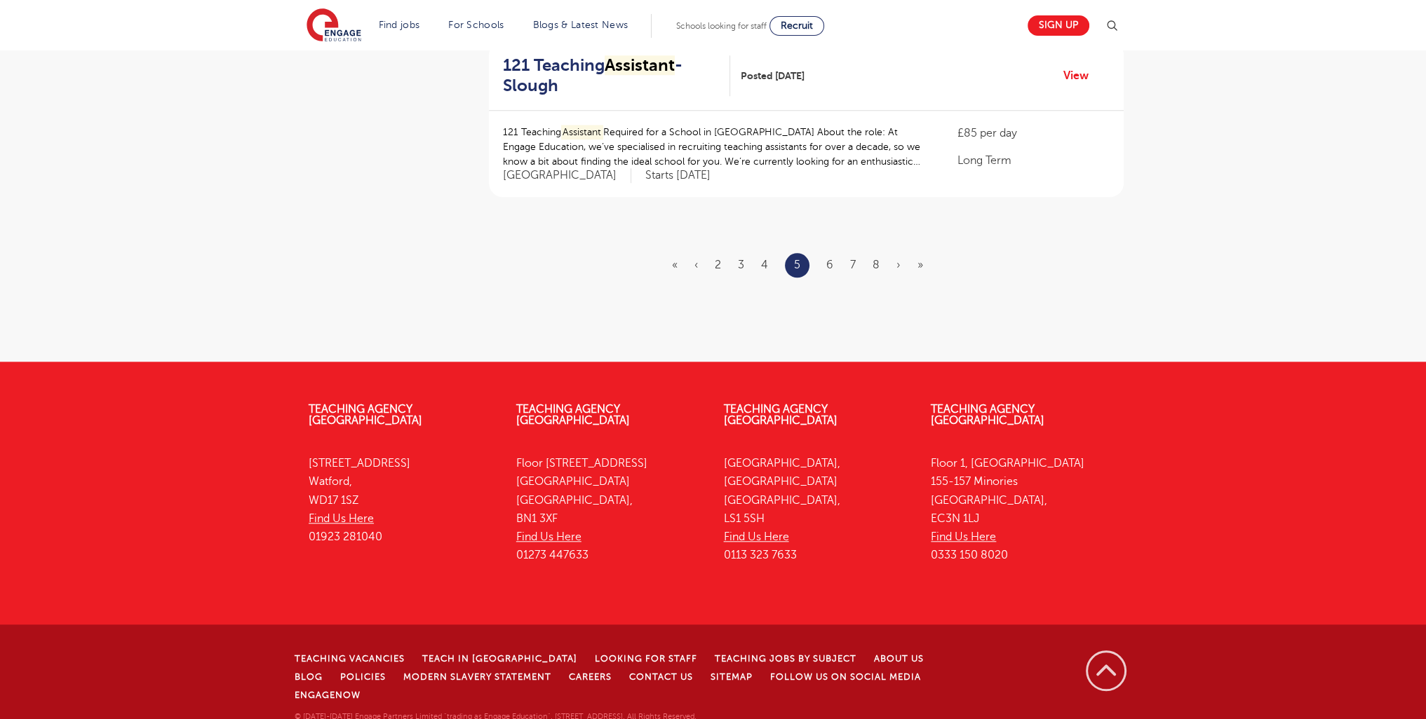
scroll to position [0, 0]
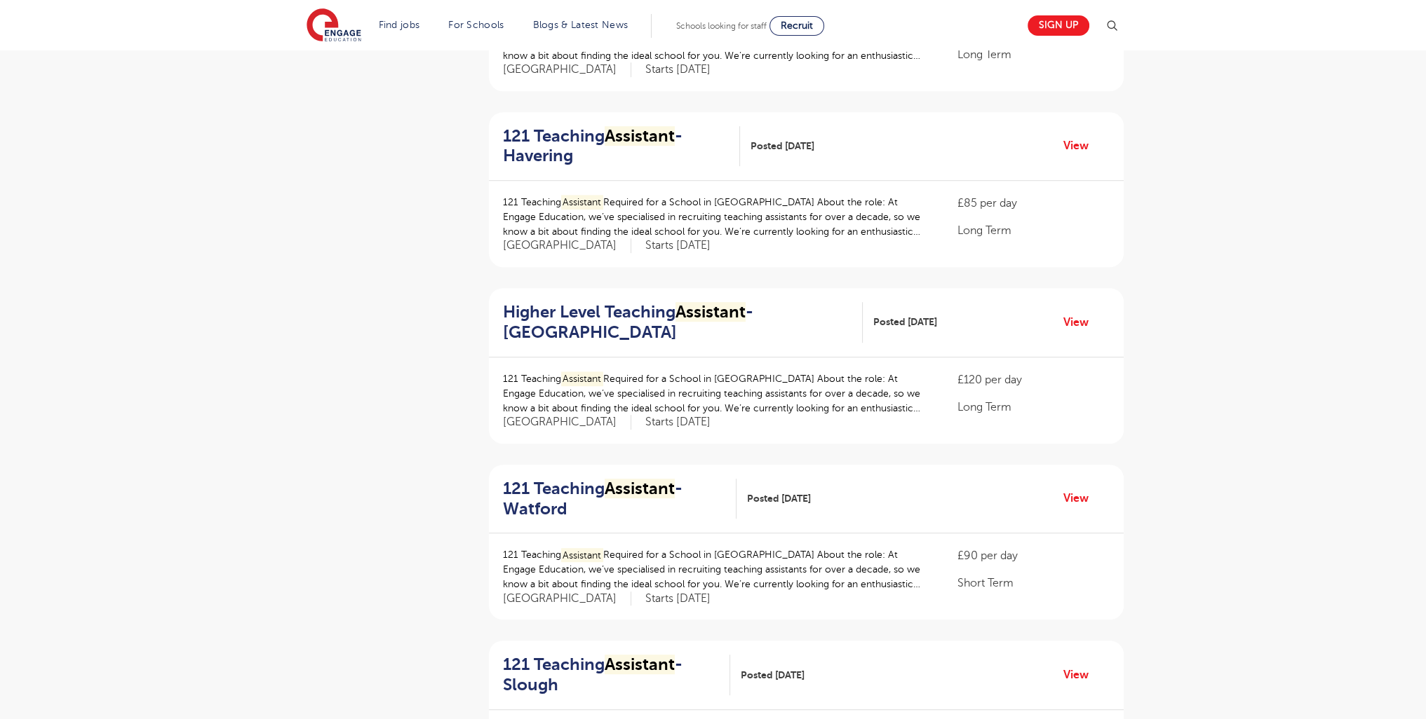
scroll to position [1752, 0]
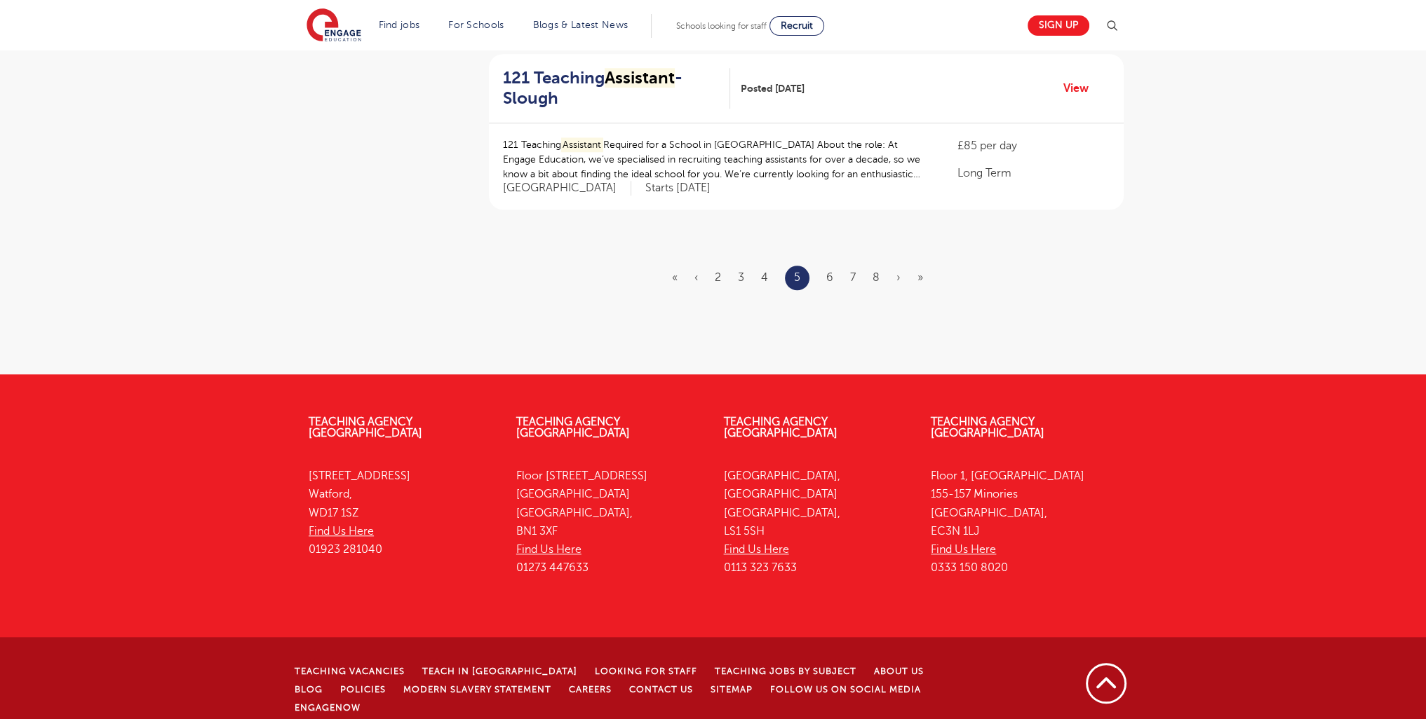
click at [836, 277] on ul "« ‹ 2 3 4 5 6 7 8 › »" at bounding box center [806, 278] width 268 height 25
click at [828, 273] on link "6" at bounding box center [829, 277] width 7 height 13
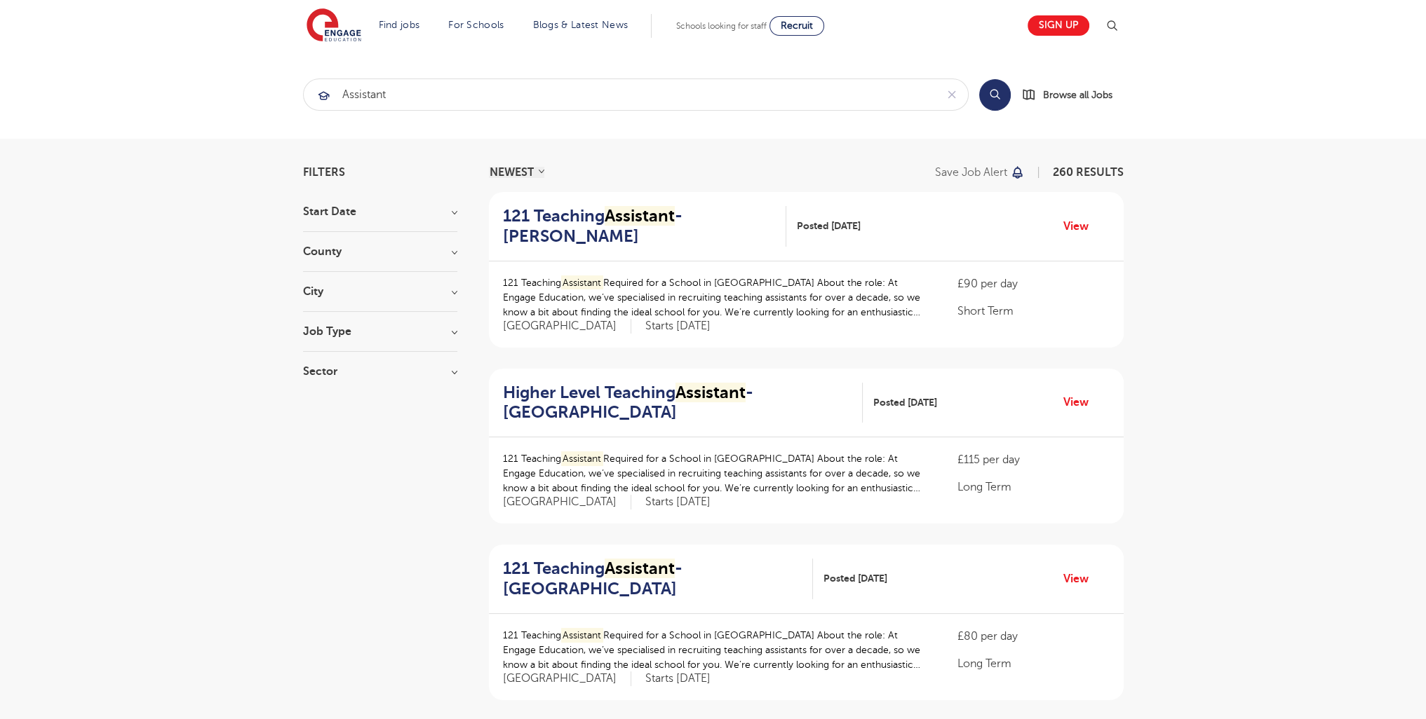
scroll to position [1726, 0]
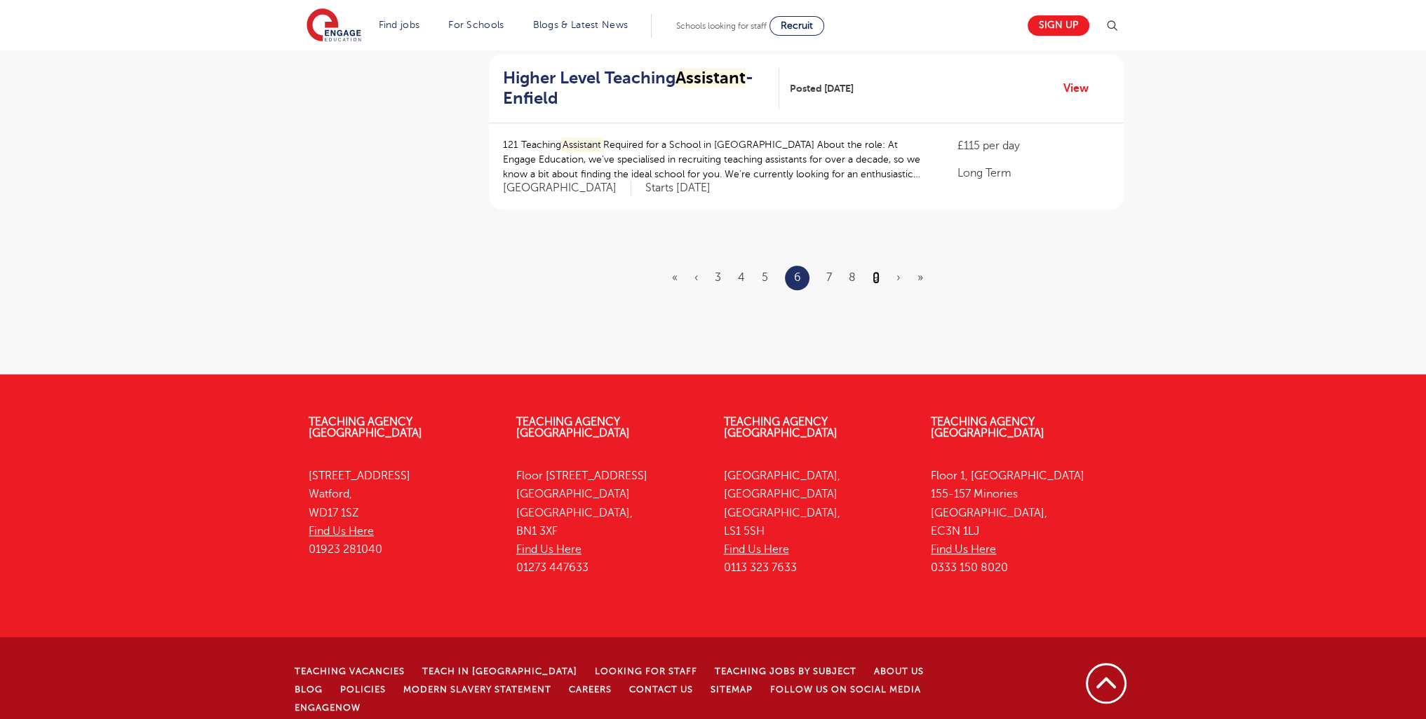
click at [875, 278] on link "9" at bounding box center [875, 277] width 7 height 13
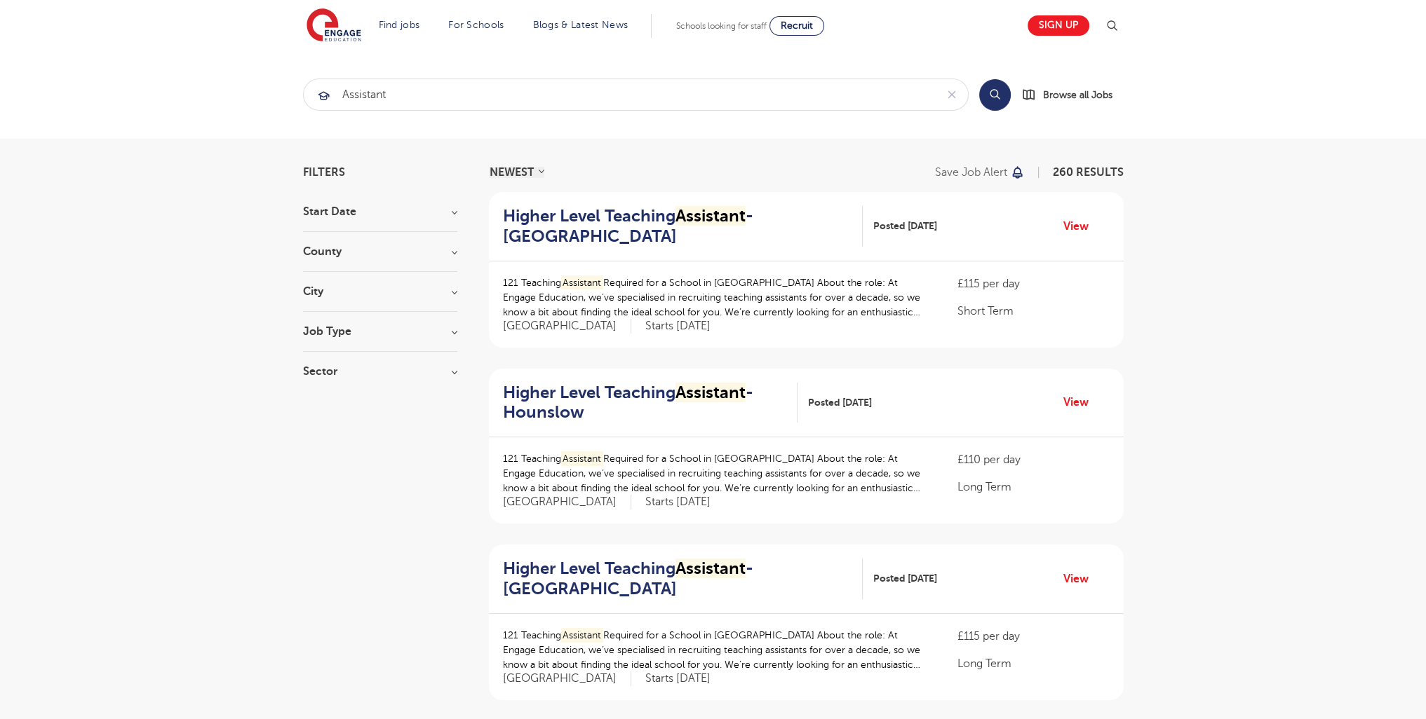
scroll to position [1708, 0]
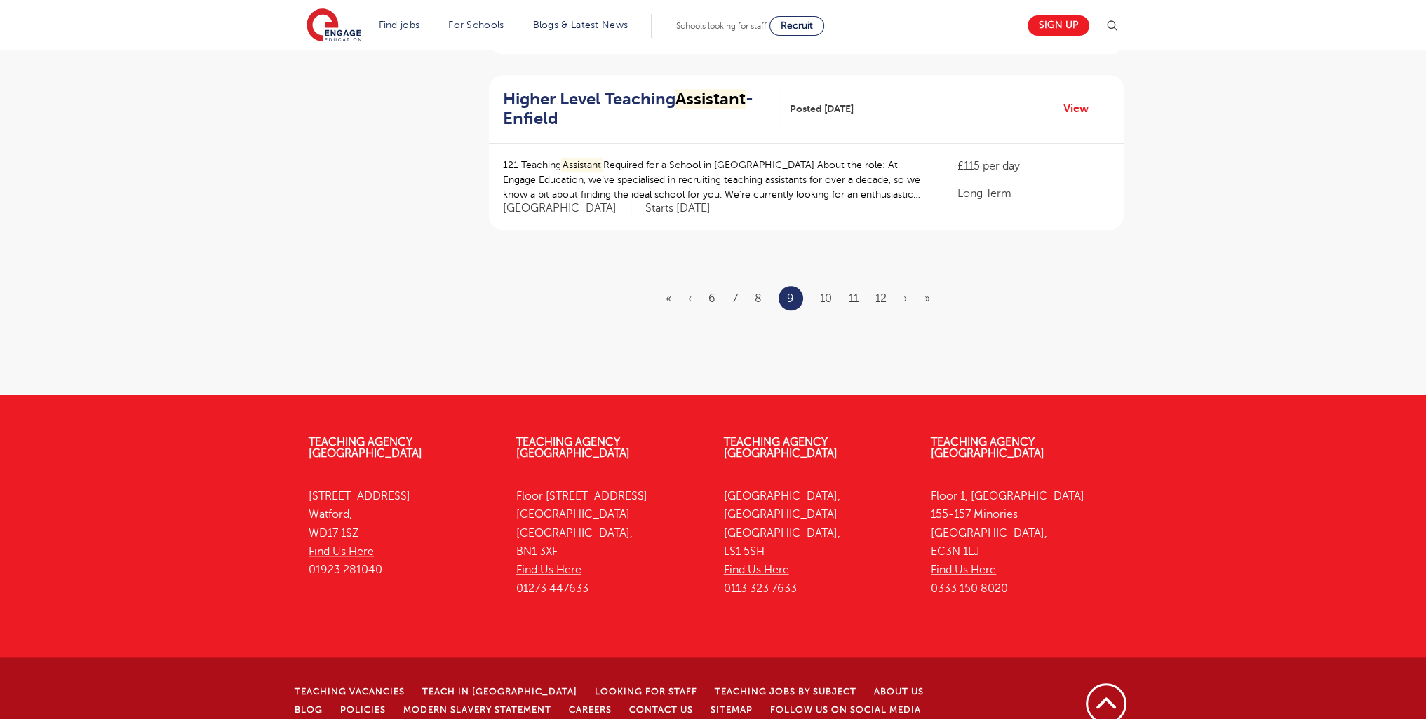
click at [888, 286] on ul "« ‹ 6 7 8 9 10 11 12 › »" at bounding box center [805, 298] width 281 height 25
click at [886, 292] on link "12" at bounding box center [880, 298] width 11 height 13
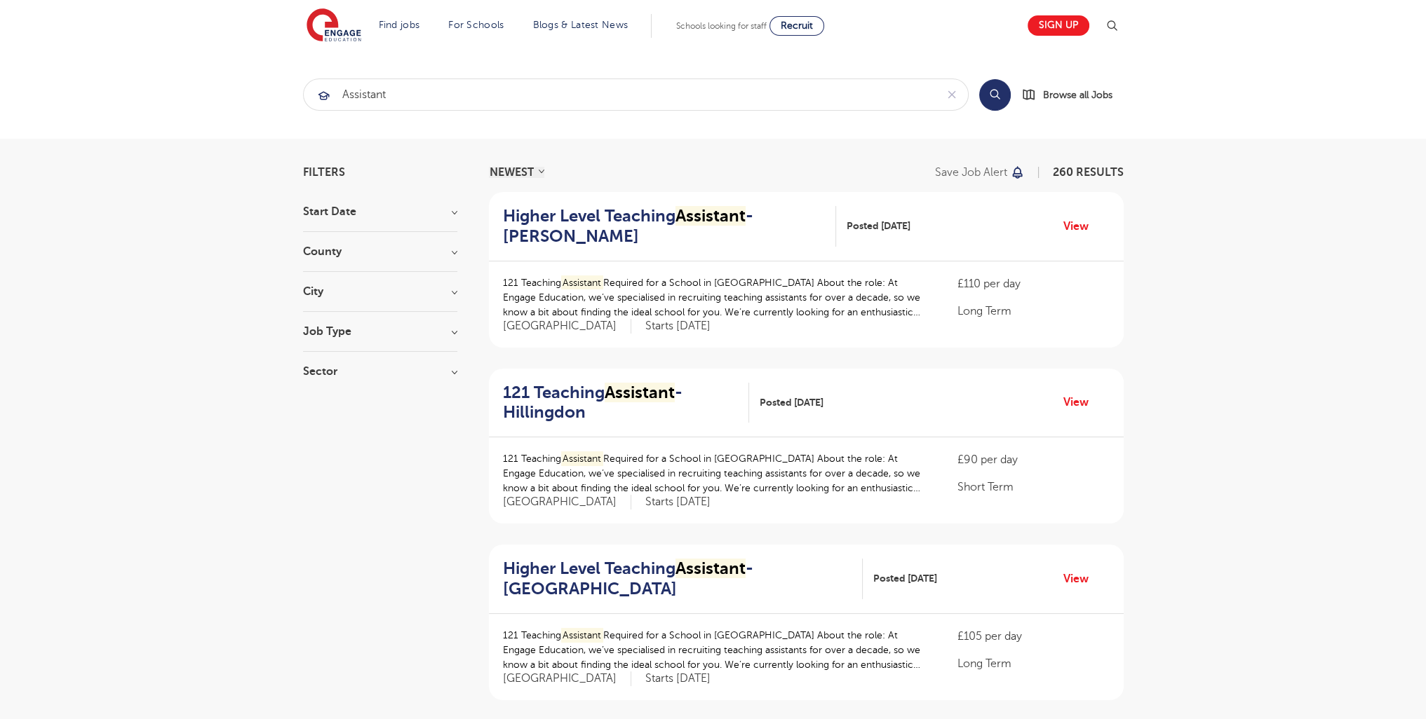
scroll to position [1726, 0]
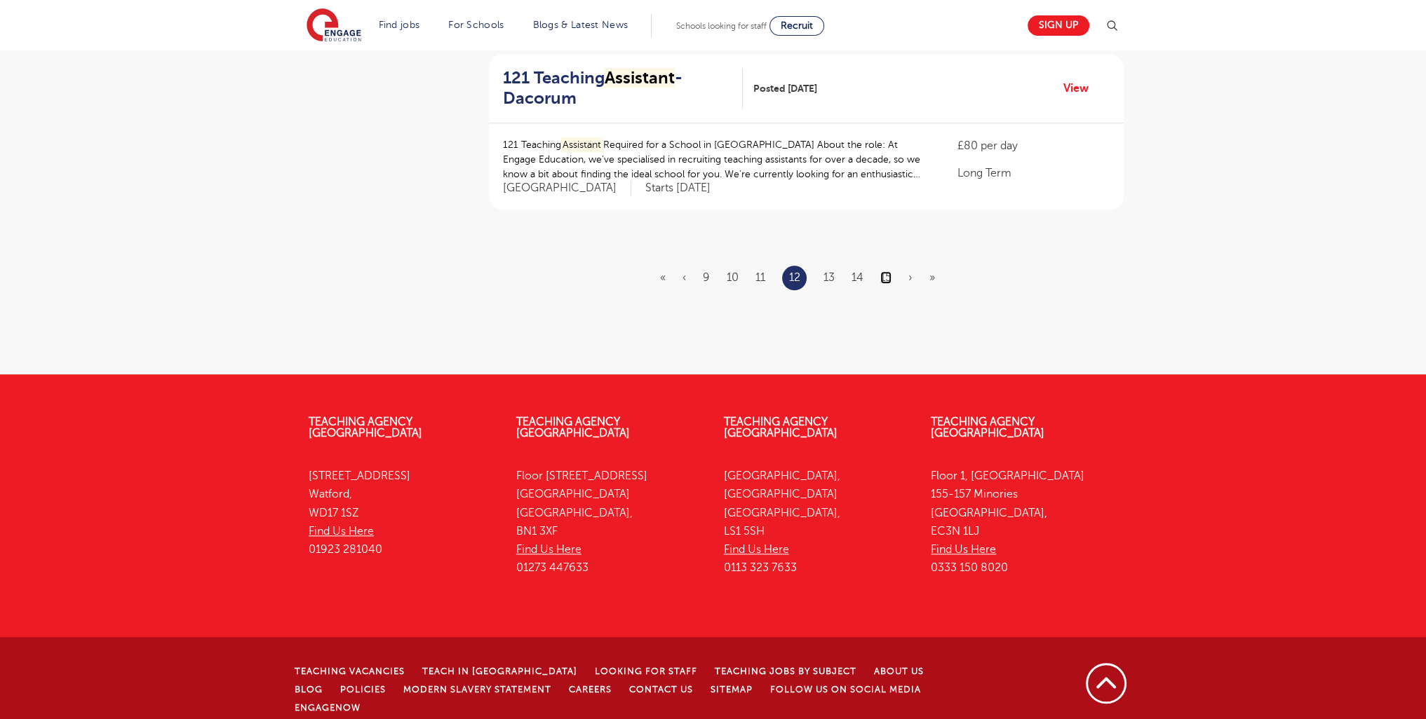
click at [885, 271] on link "15" at bounding box center [885, 277] width 11 height 13
